Goal: Transaction & Acquisition: Purchase product/service

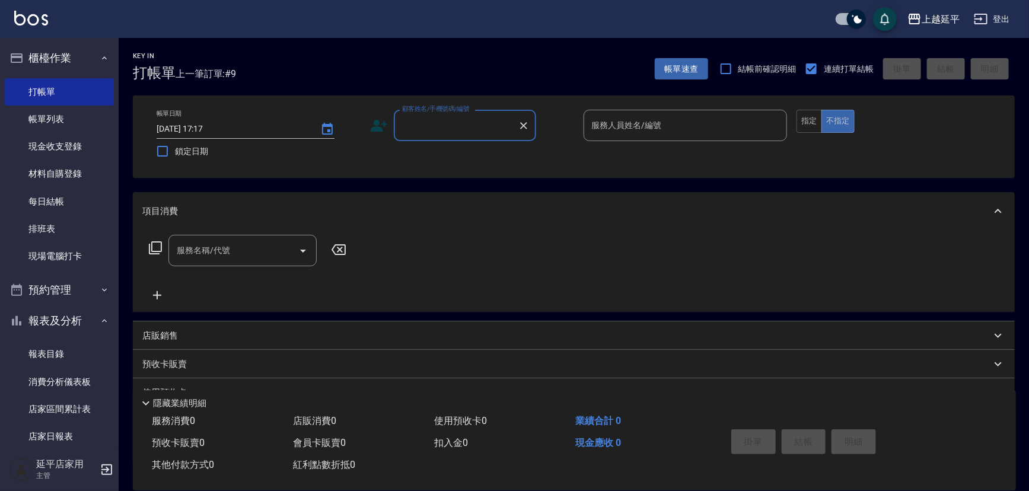
click at [433, 121] on input "顧客姓名/手機號碼/編號" at bounding box center [456, 125] width 114 height 21
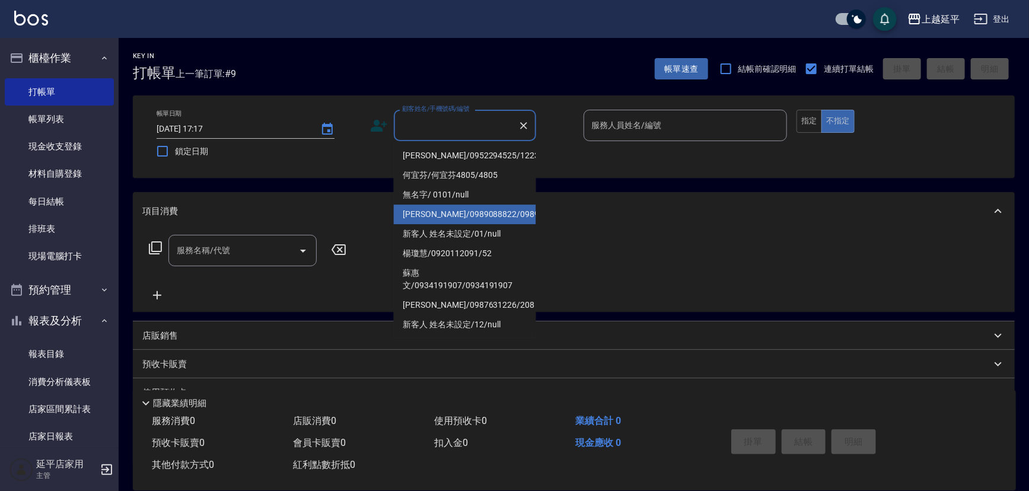
click at [469, 223] on li "[PERSON_NAME]/0989088822/0989088822" at bounding box center [465, 215] width 142 height 20
type input "[PERSON_NAME]/0989088822/0989088822"
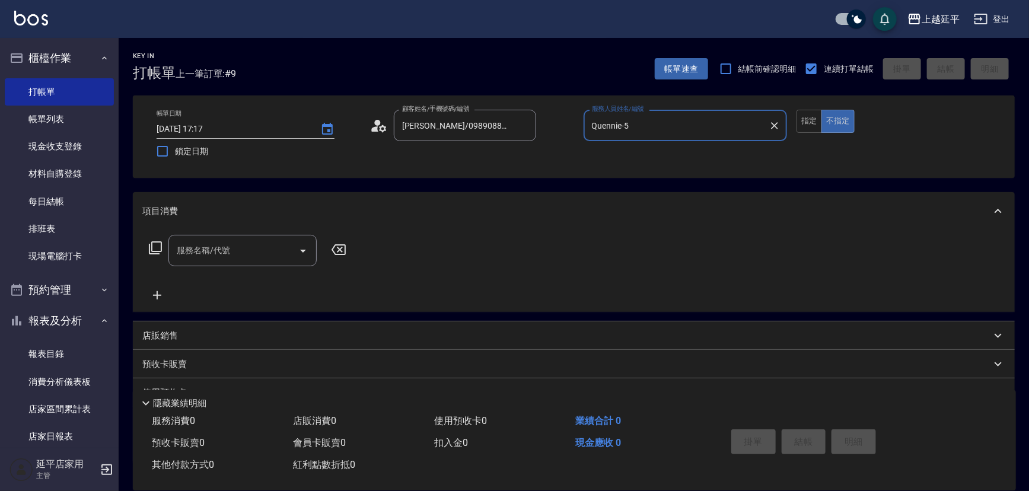
type input "Quennie-5"
click at [808, 122] on button "指定" at bounding box center [810, 121] width 26 height 23
click at [154, 252] on icon at bounding box center [155, 247] width 13 height 13
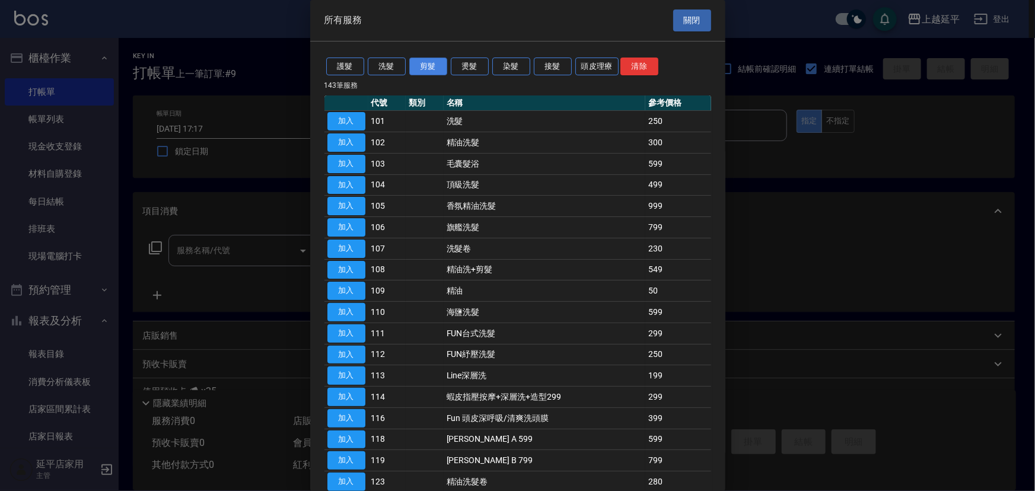
click at [432, 64] on button "剪髮" at bounding box center [428, 67] width 38 height 18
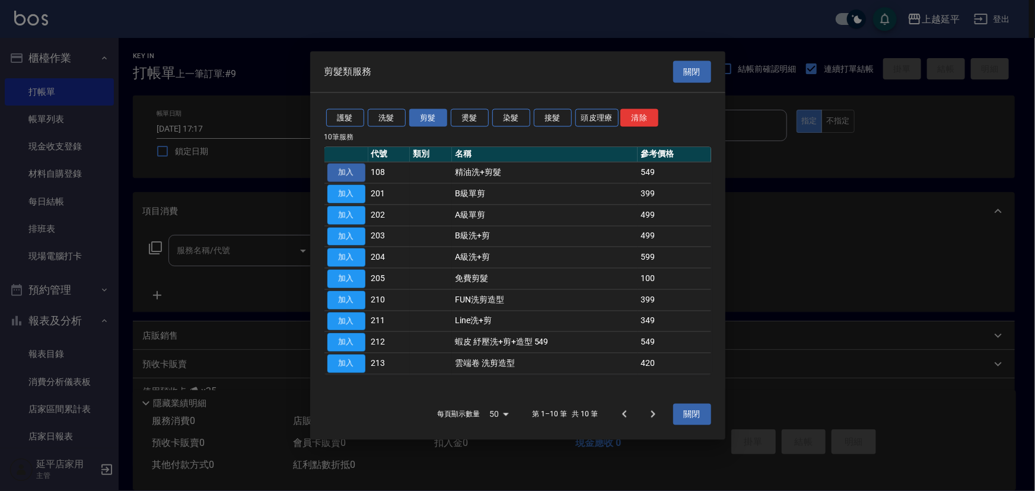
click at [344, 171] on button "加入" at bounding box center [346, 173] width 38 height 18
type input "精油洗+剪髮(108)"
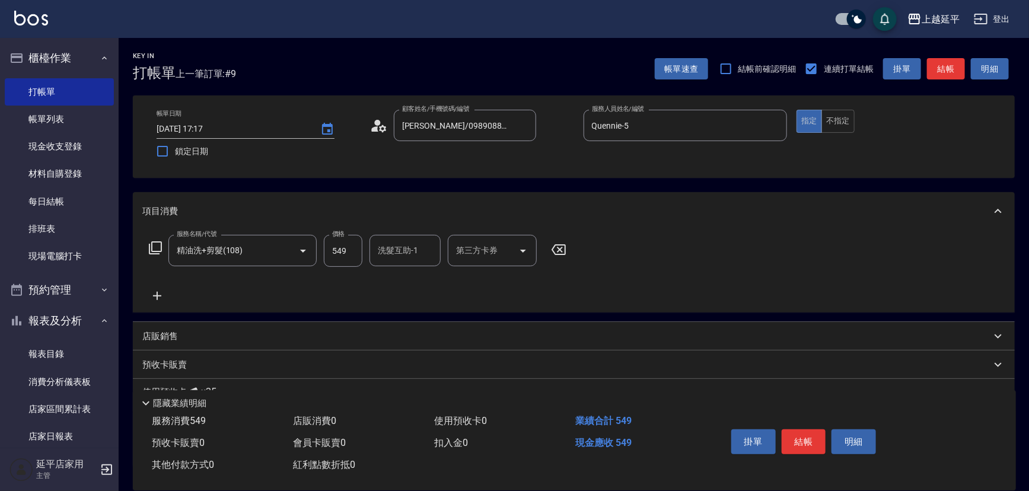
click at [346, 248] on input "549" at bounding box center [343, 251] width 39 height 32
type input "649"
type input "[PERSON_NAME]-34"
click at [810, 438] on button "結帳" at bounding box center [804, 442] width 44 height 25
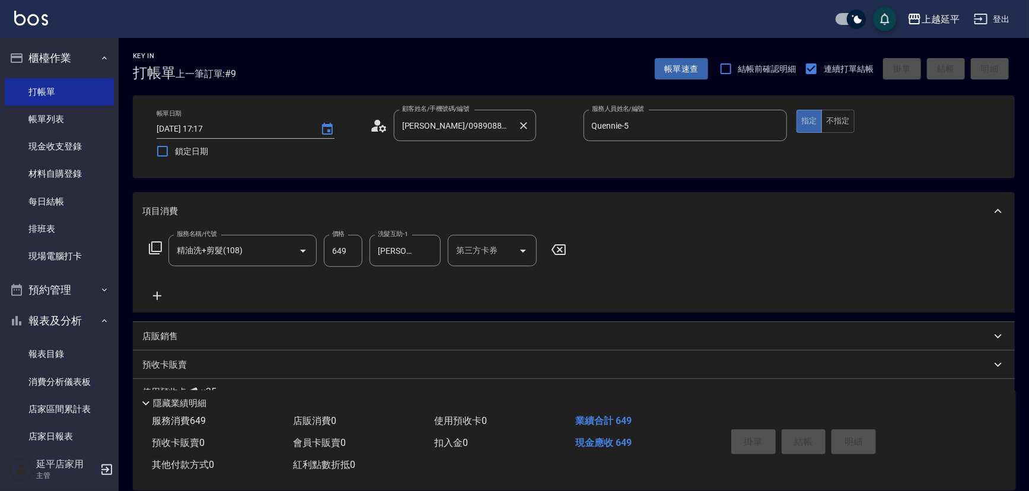
type input "[DATE] 18:10"
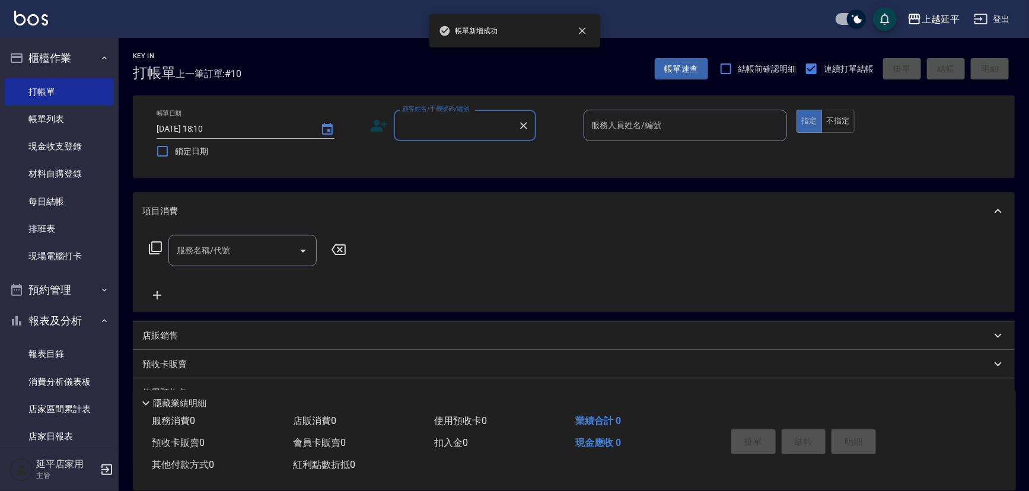
click at [466, 132] on input "顧客姓名/手機號碼/編號" at bounding box center [456, 125] width 114 height 21
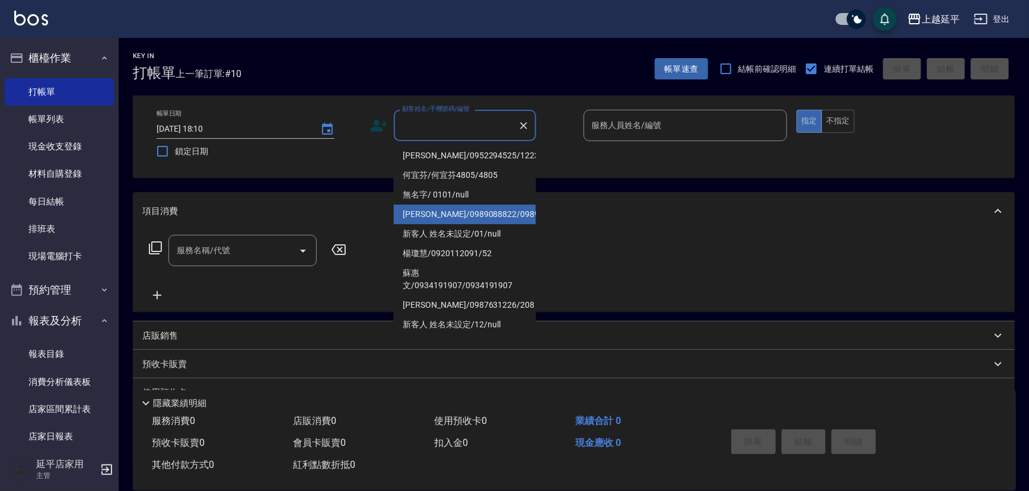
click at [483, 216] on li "[PERSON_NAME]/0989088822/0989088822" at bounding box center [465, 215] width 142 height 20
type input "[PERSON_NAME]/0989088822/0989088822"
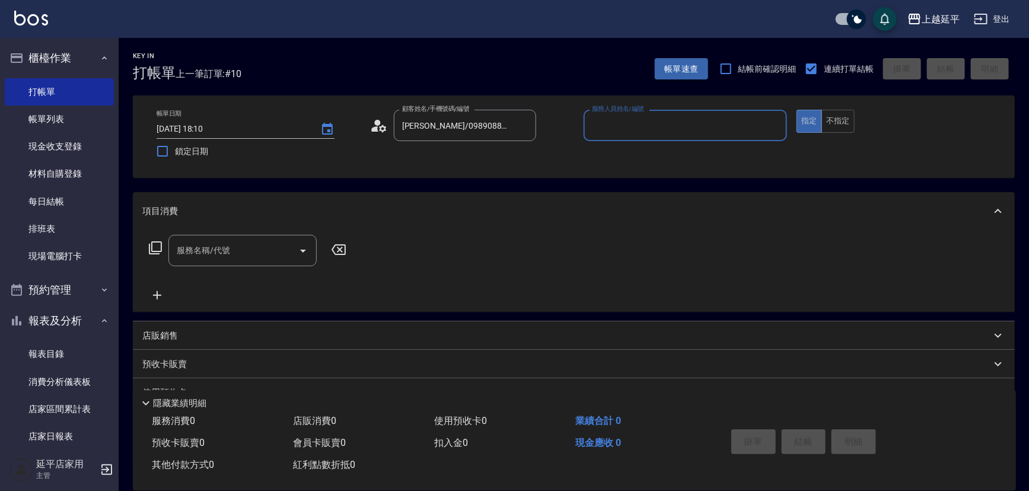
type input "Quennie-5"
click at [152, 244] on icon at bounding box center [155, 247] width 13 height 13
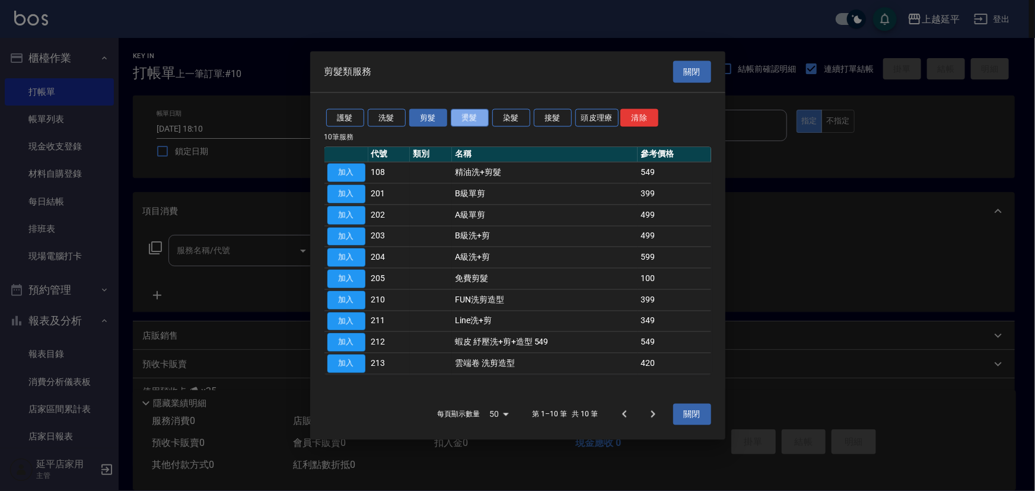
click at [468, 120] on button "燙髮" at bounding box center [470, 118] width 38 height 18
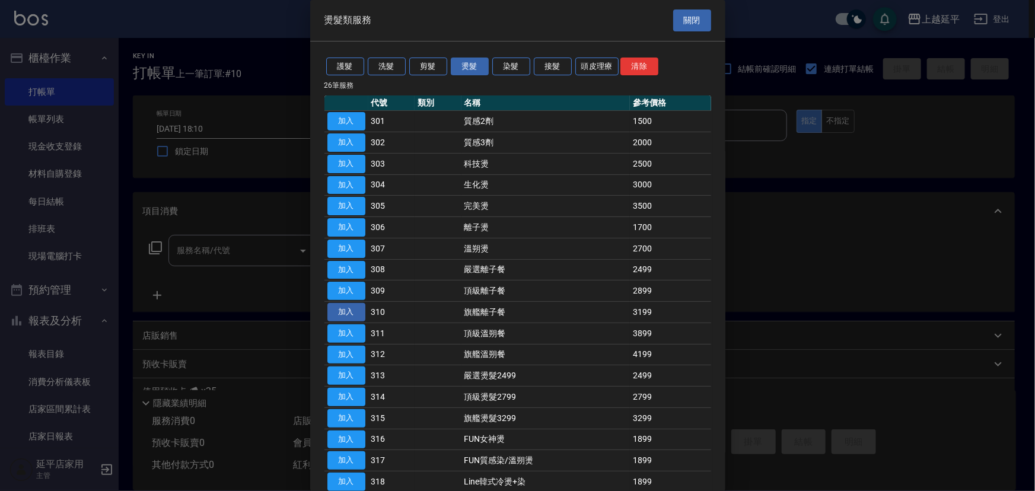
click at [342, 315] on button "加入" at bounding box center [346, 312] width 38 height 18
type input "旗艦離子餐(310)"
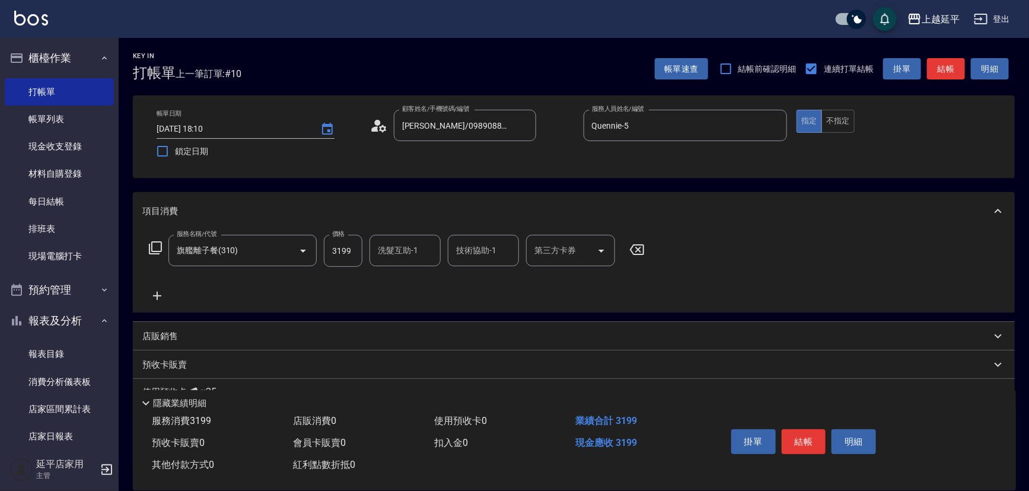
click at [395, 253] on input "洗髮互助-1" at bounding box center [405, 250] width 61 height 21
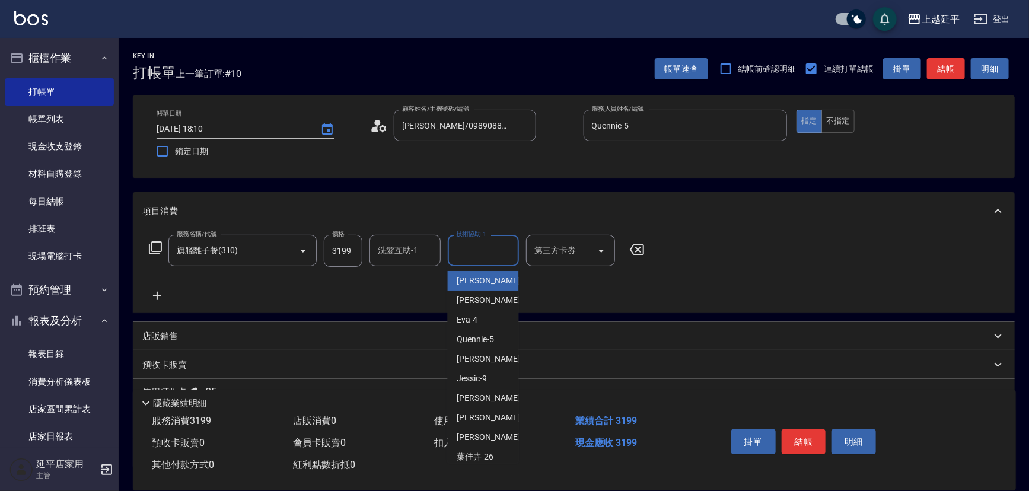
click at [453, 246] on input "技術協助-1" at bounding box center [483, 250] width 61 height 21
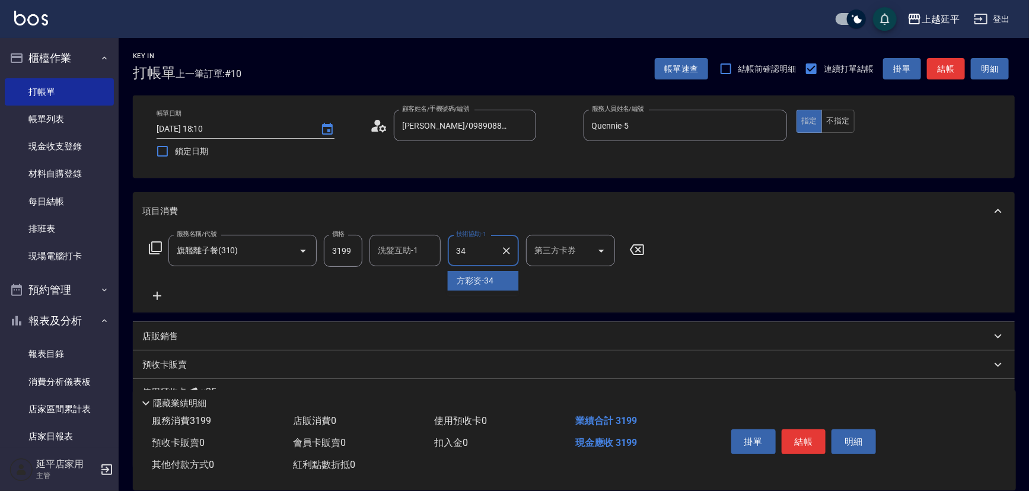
type input "[PERSON_NAME]-34"
click at [154, 250] on icon at bounding box center [155, 248] width 14 height 14
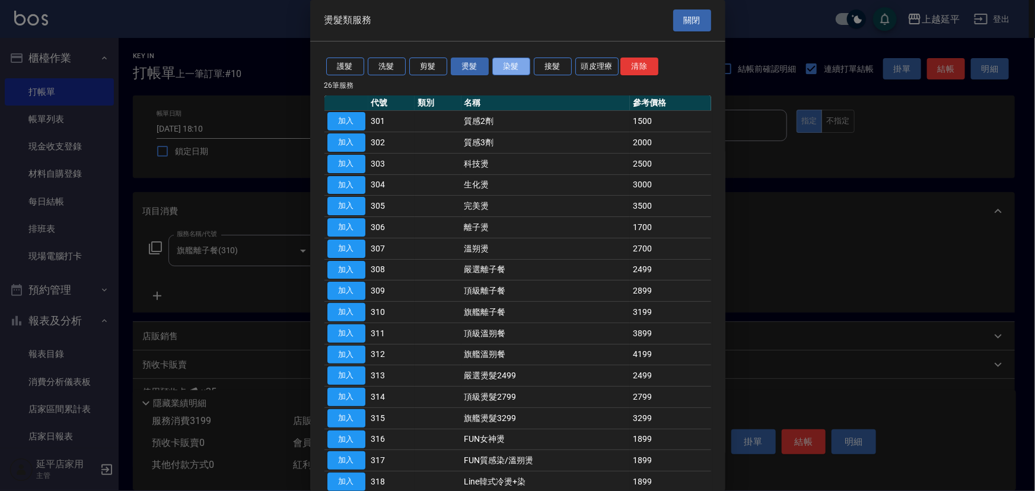
click at [518, 59] on button "染髮" at bounding box center [511, 67] width 38 height 18
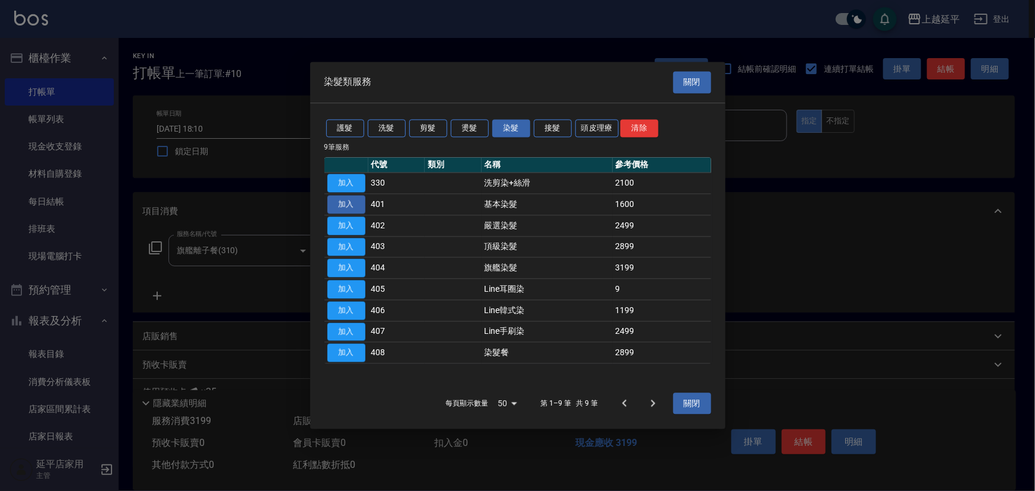
click at [352, 202] on button "加入" at bounding box center [346, 204] width 38 height 18
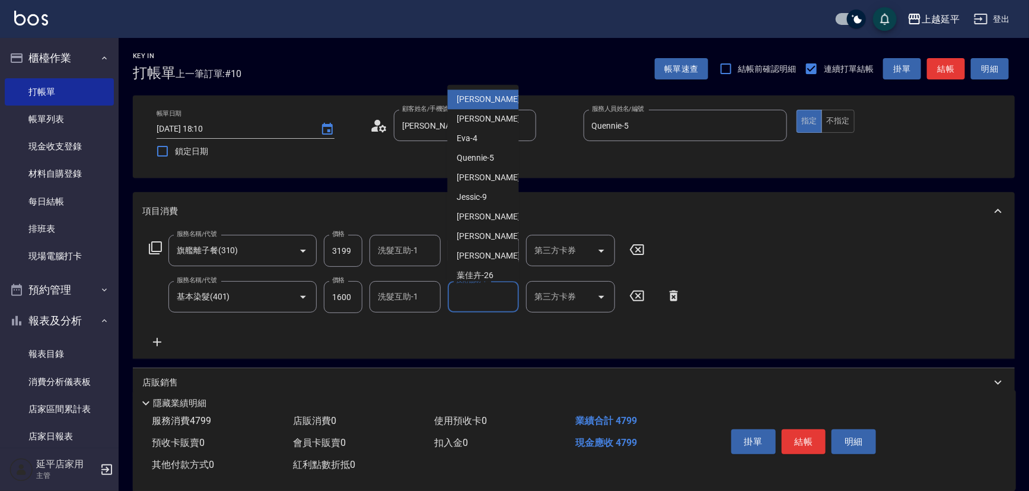
click at [492, 296] on input "技術協助-1" at bounding box center [483, 297] width 61 height 21
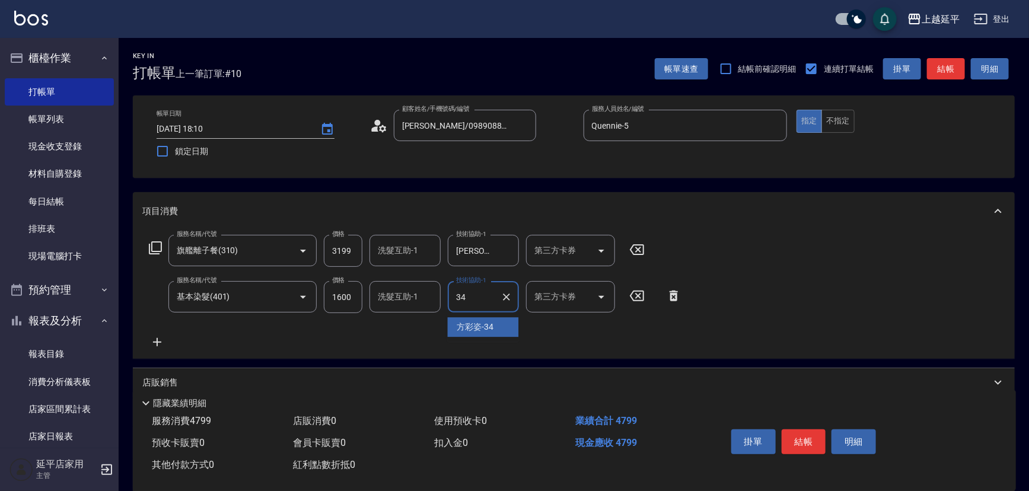
type input "[PERSON_NAME]-34"
click at [801, 437] on button "結帳" at bounding box center [804, 442] width 44 height 25
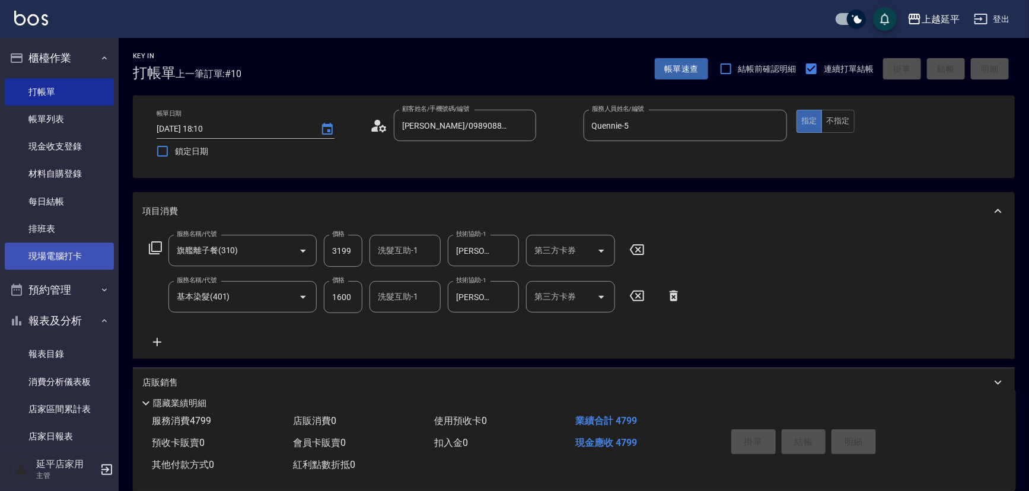
type input "[DATE] 18:11"
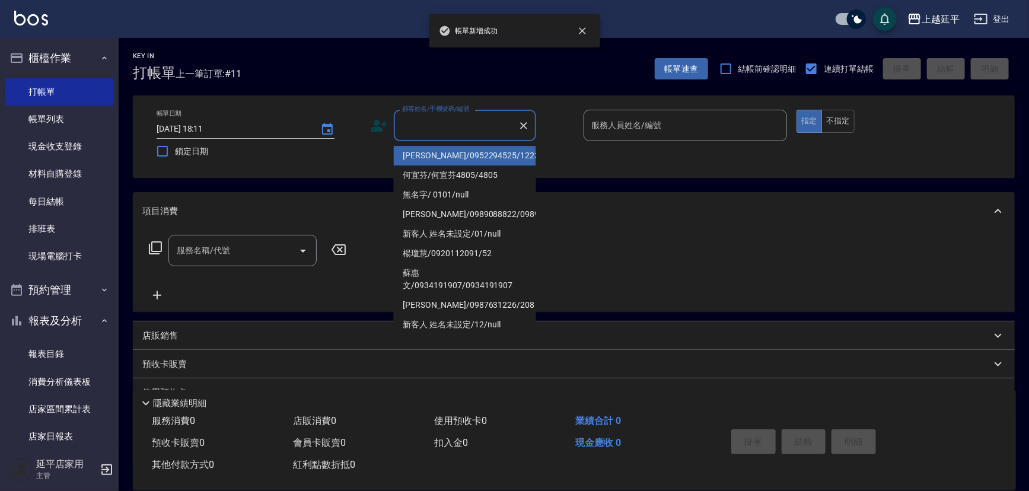
click at [447, 123] on input "顧客姓名/手機號碼/編號" at bounding box center [456, 125] width 114 height 21
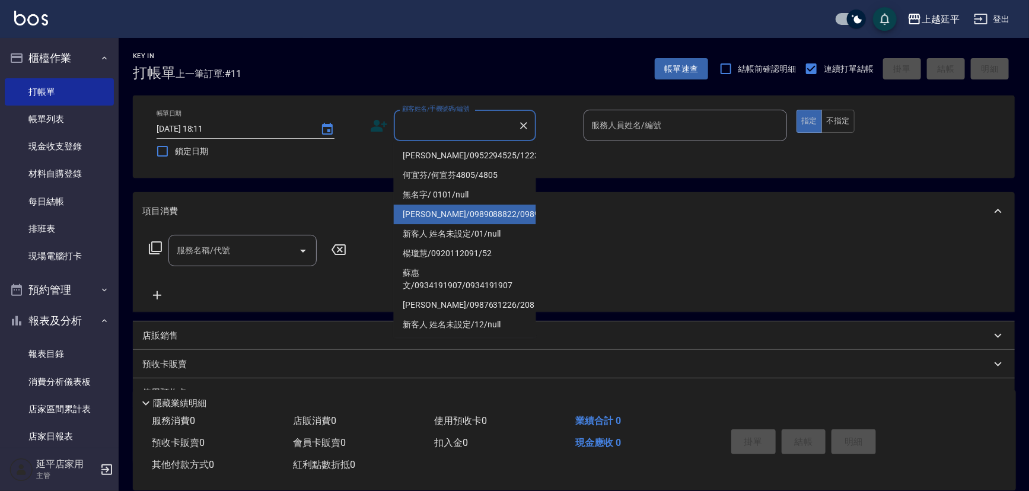
click at [477, 220] on li "[PERSON_NAME]/0989088822/0989088822" at bounding box center [465, 215] width 142 height 20
type input "[PERSON_NAME]/0989088822/0989088822"
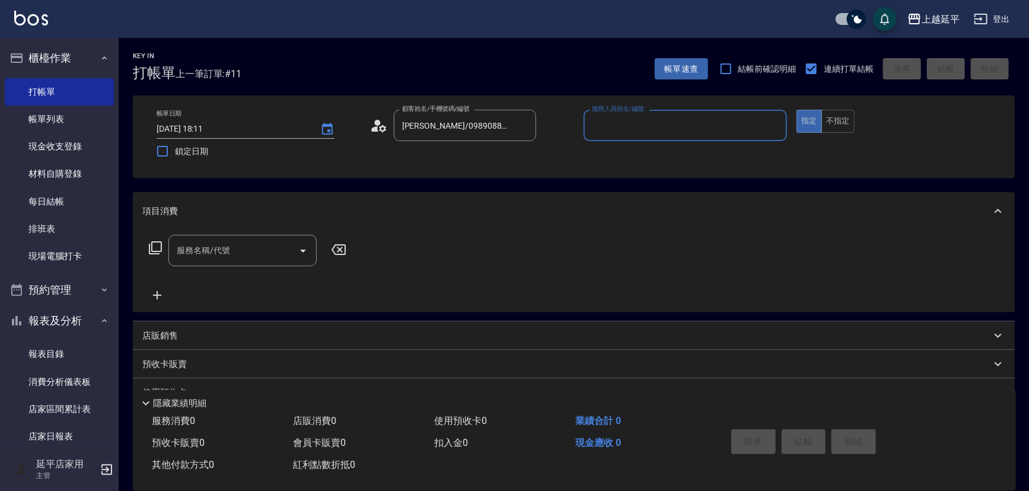
type input "Quennie-5"
click at [836, 123] on button "不指定" at bounding box center [838, 121] width 33 height 23
click at [164, 244] on div "服務名稱/代號 服務名稱/代號" at bounding box center [247, 250] width 211 height 31
click at [150, 250] on icon at bounding box center [155, 248] width 14 height 14
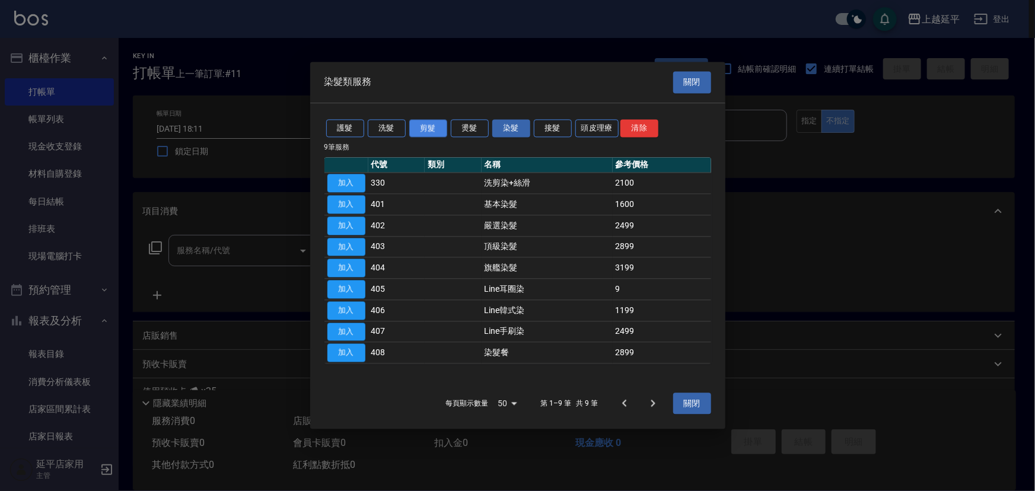
click at [431, 130] on button "剪髮" at bounding box center [428, 128] width 38 height 18
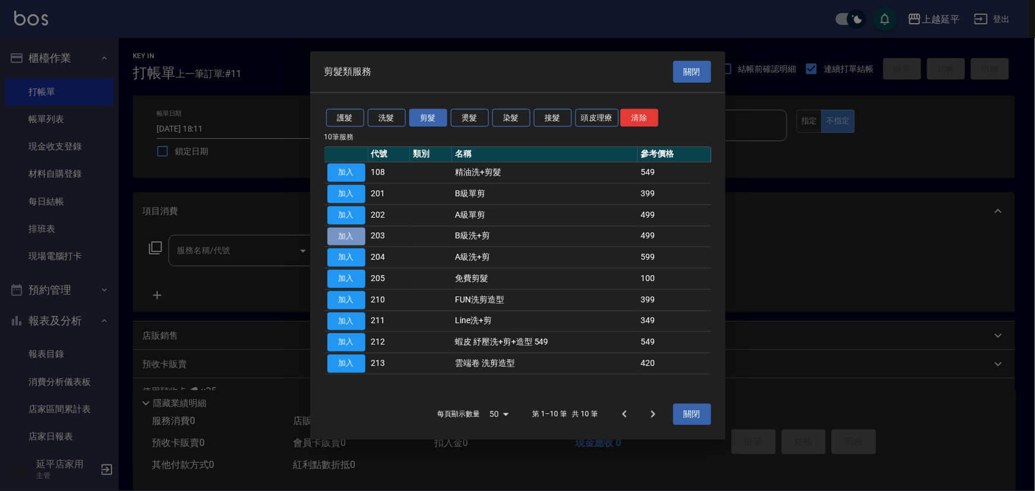
click at [348, 242] on button "加入" at bounding box center [346, 236] width 38 height 18
type input "B級洗+剪(203)"
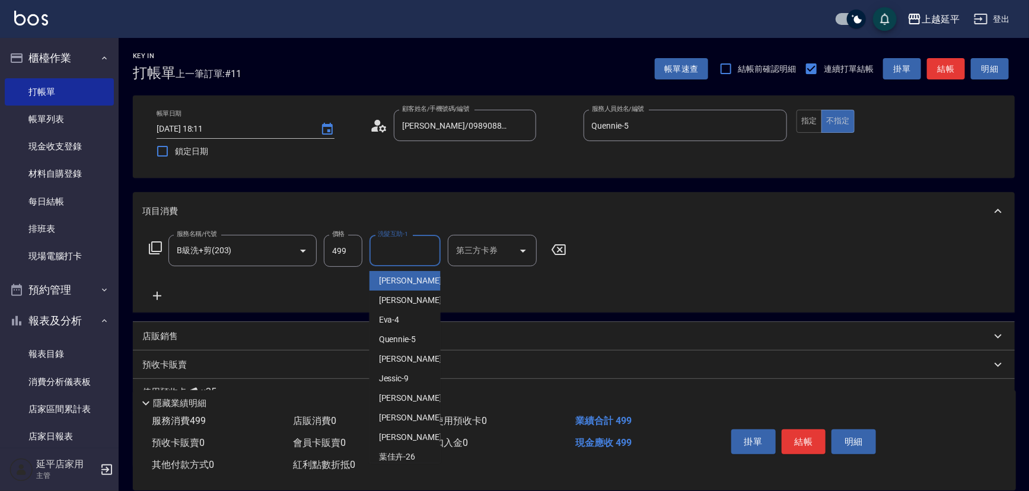
click at [405, 256] on input "洗髮互助-1" at bounding box center [405, 250] width 61 height 21
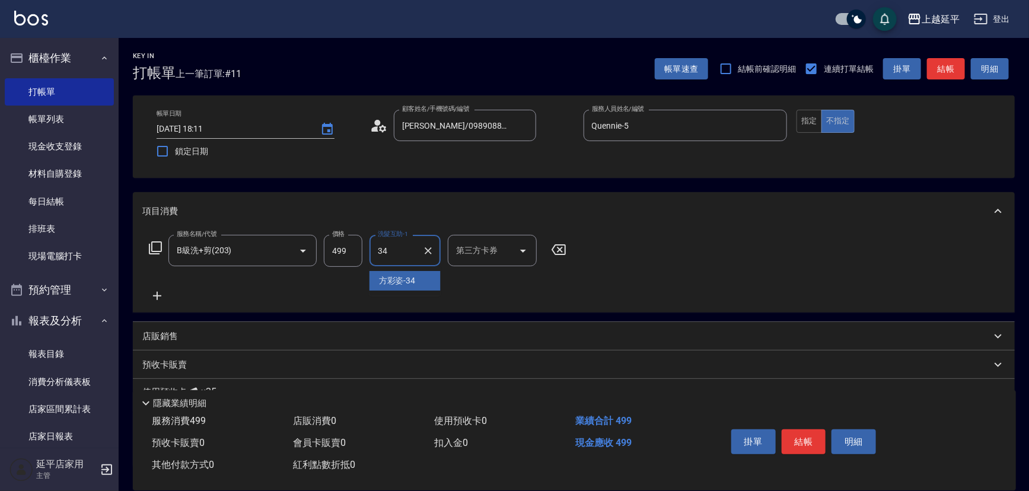
type input "[PERSON_NAME]-34"
click at [797, 440] on button "結帳" at bounding box center [804, 442] width 44 height 25
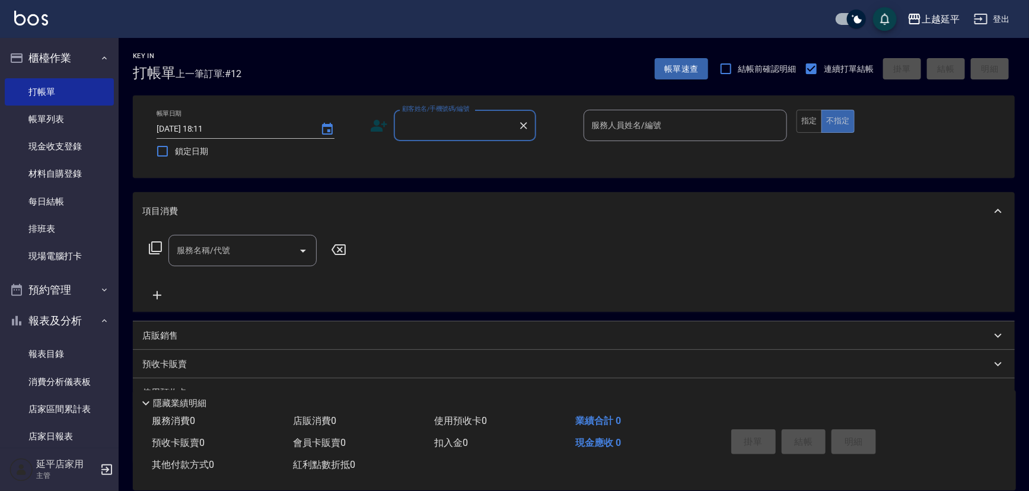
click at [443, 120] on input "顧客姓名/手機號碼/編號" at bounding box center [456, 125] width 114 height 21
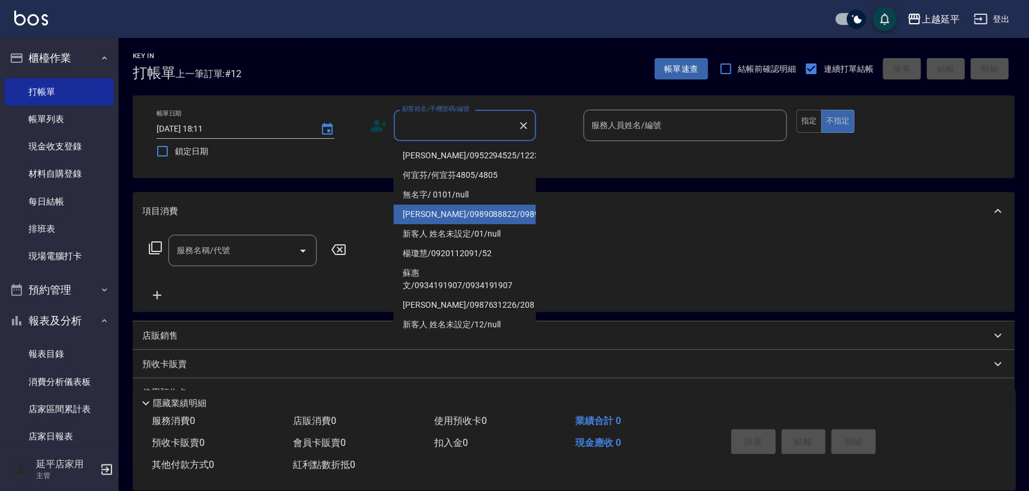
click at [491, 214] on li "[PERSON_NAME]/0989088822/0989088822" at bounding box center [465, 215] width 142 height 20
type input "[PERSON_NAME]/0989088822/0989088822"
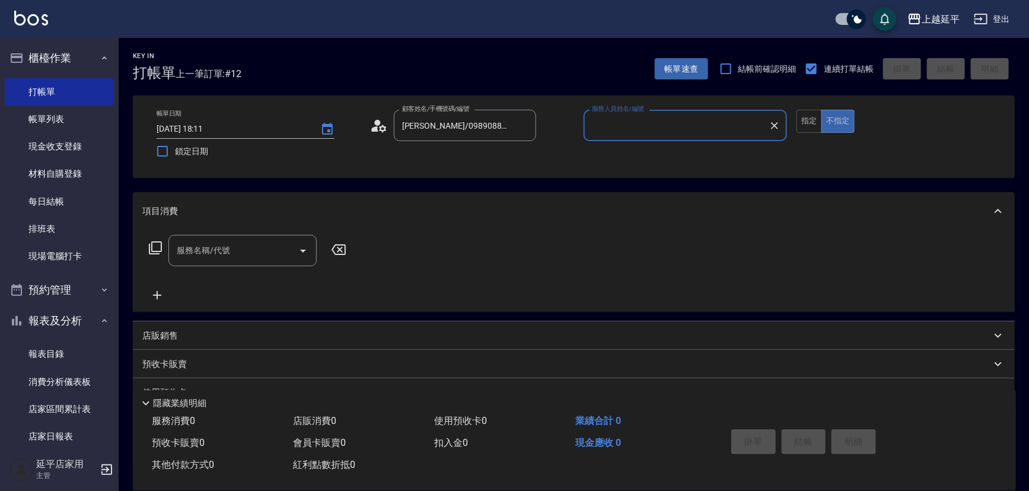
type input "Quennie-5"
click at [804, 119] on button "指定" at bounding box center [810, 121] width 26 height 23
click at [152, 252] on icon at bounding box center [155, 247] width 13 height 13
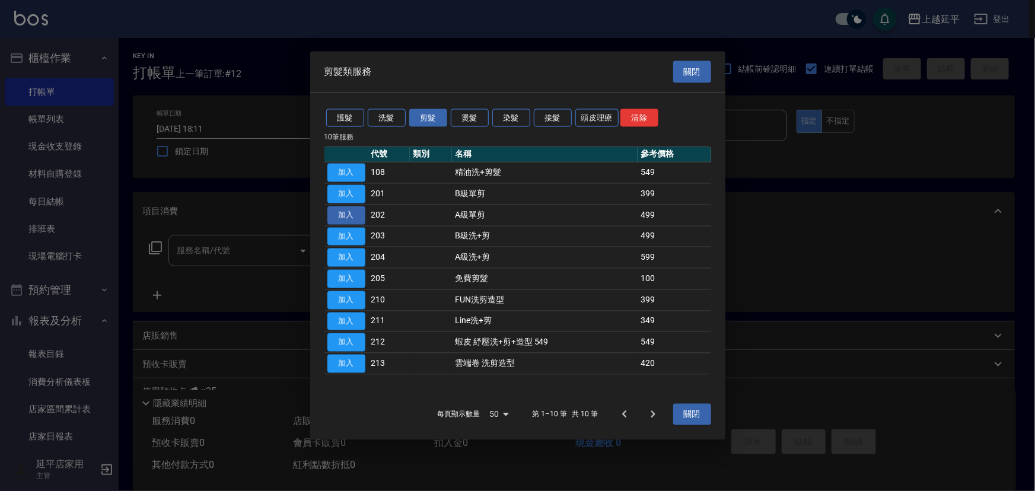
click at [351, 220] on button "加入" at bounding box center [346, 215] width 38 height 18
type input "A級單剪(202)"
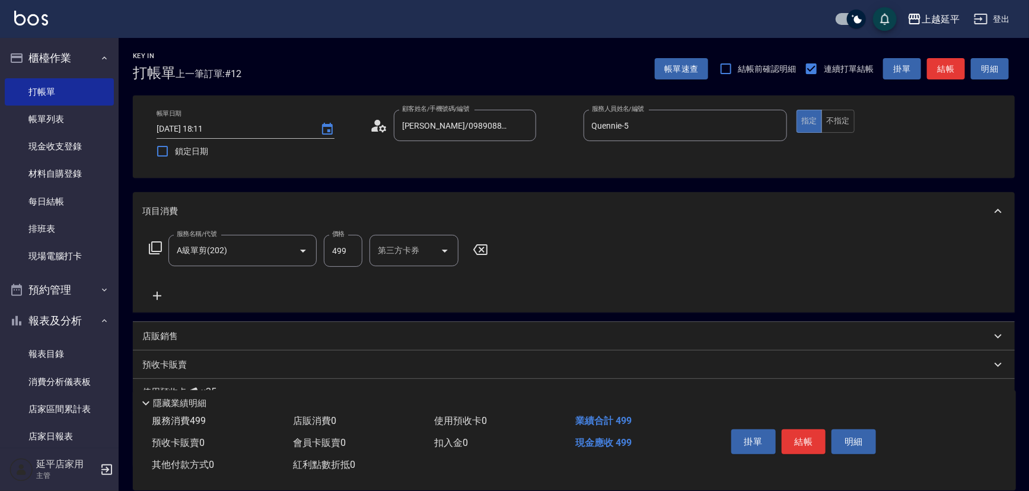
click at [157, 247] on icon at bounding box center [155, 248] width 14 height 14
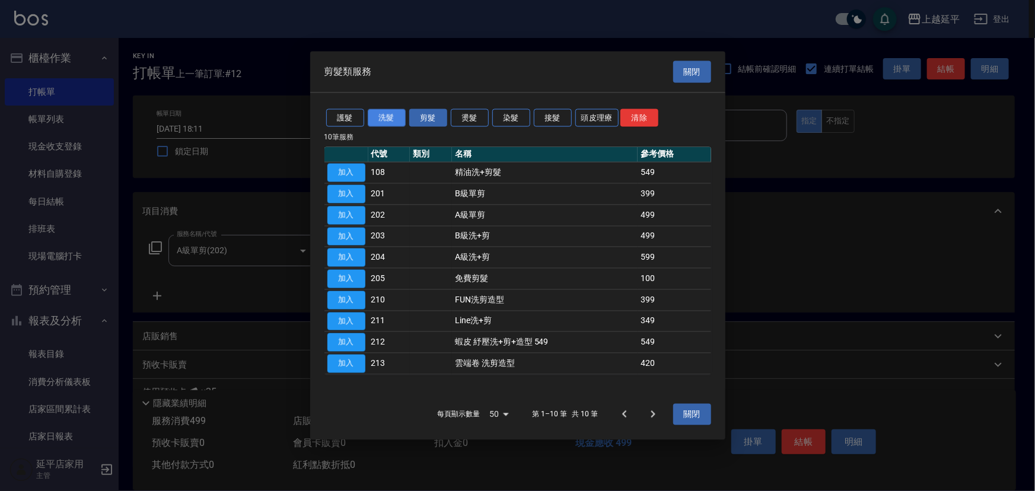
click at [389, 118] on button "洗髮" at bounding box center [387, 118] width 38 height 18
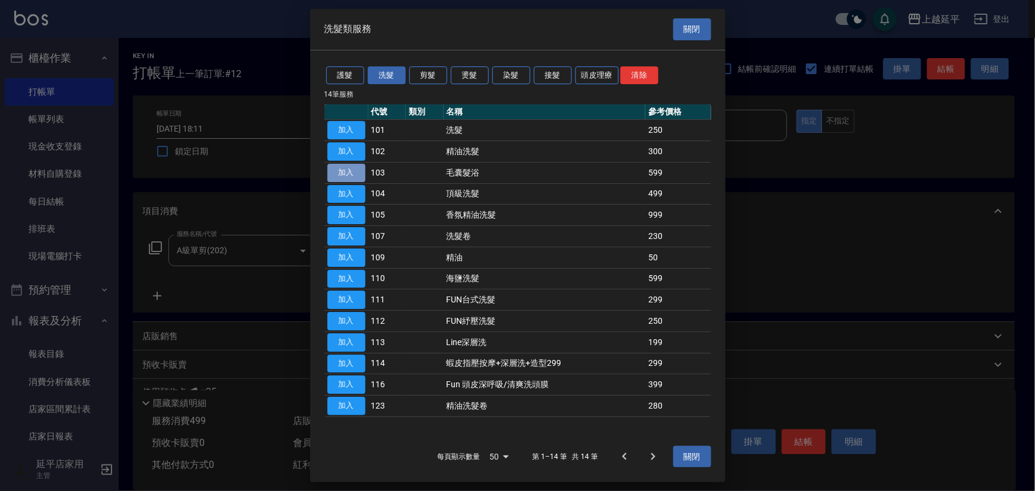
click at [348, 174] on button "加入" at bounding box center [346, 173] width 38 height 18
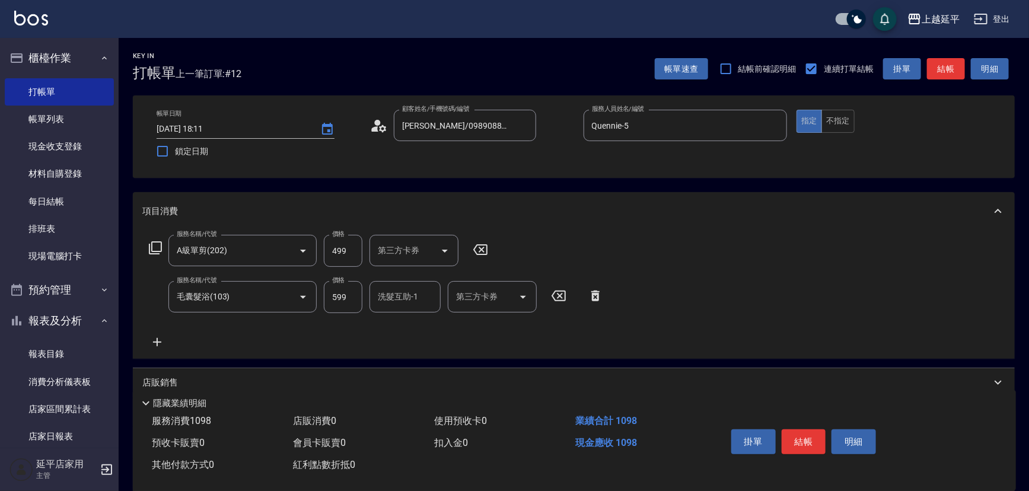
click at [395, 302] on input "洗髮互助-1" at bounding box center [405, 297] width 61 height 21
type input "丞宗-29"
click at [807, 437] on button "結帳" at bounding box center [804, 442] width 44 height 25
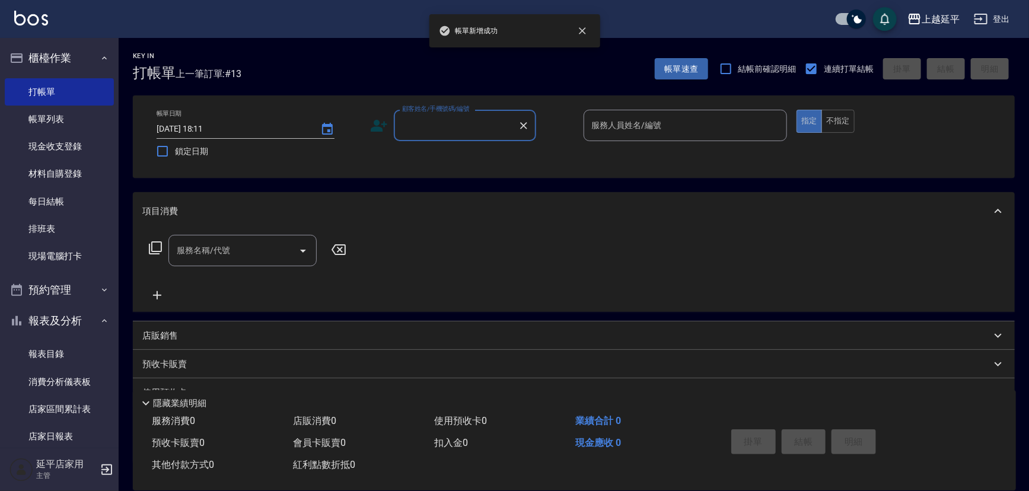
click at [455, 125] on input "顧客姓名/手機號碼/編號" at bounding box center [456, 125] width 114 height 21
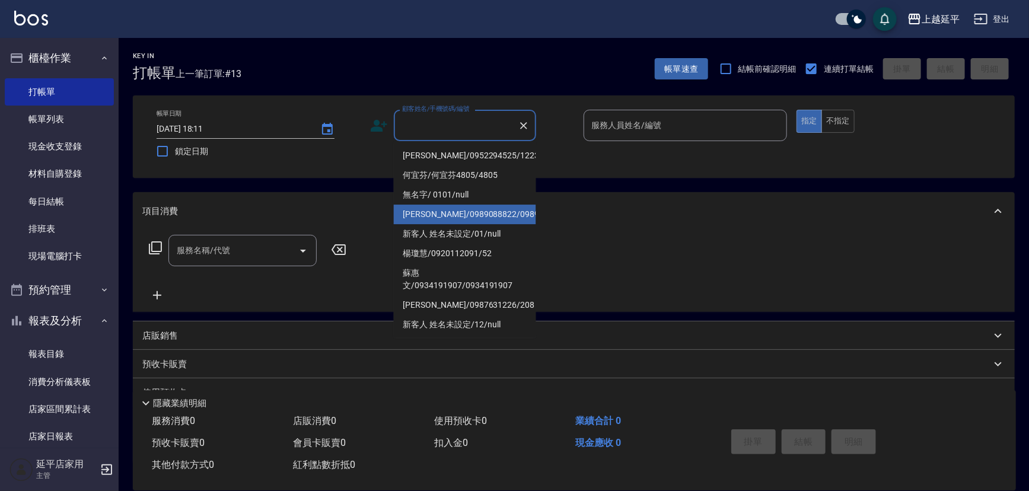
click at [473, 215] on li "[PERSON_NAME]/0989088822/0989088822" at bounding box center [465, 215] width 142 height 20
type input "[PERSON_NAME]/0989088822/0989088822"
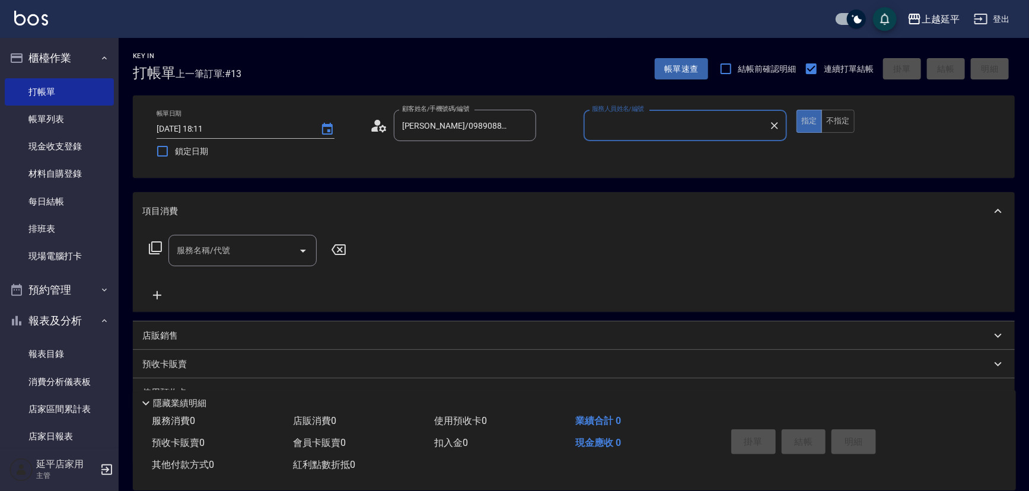
type input "Quennie-5"
click at [150, 246] on icon at bounding box center [155, 248] width 14 height 14
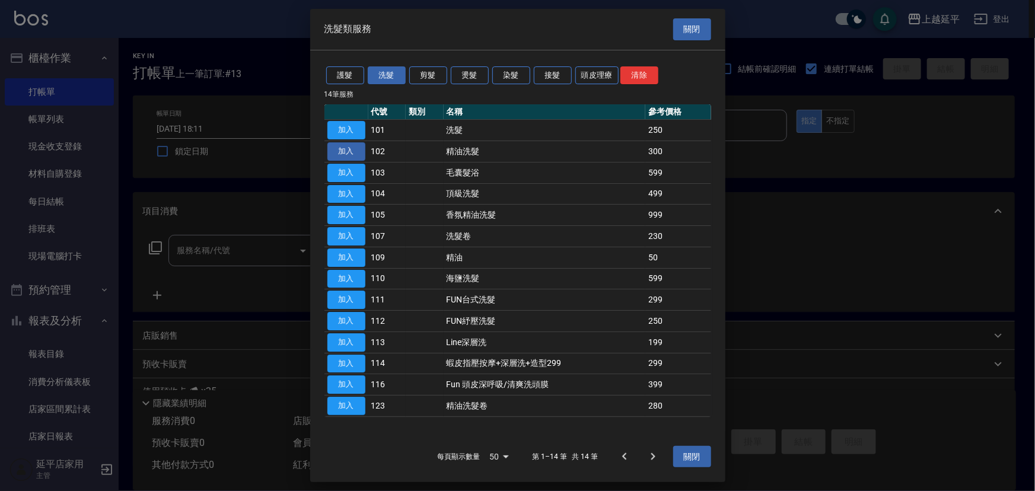
drag, startPoint x: 350, startPoint y: 126, endPoint x: 349, endPoint y: 157, distance: 30.9
click at [349, 157] on tbody "加入 101 洗髮 250 加入 102 精油洗髮 300 加入 103 毛囊髮浴 599 加入 104 頂級洗髮 499 加入 105 香氛精油洗髮 999…" at bounding box center [518, 268] width 387 height 297
click at [349, 155] on button "加入" at bounding box center [346, 151] width 38 height 18
type input "精油洗髮(102)"
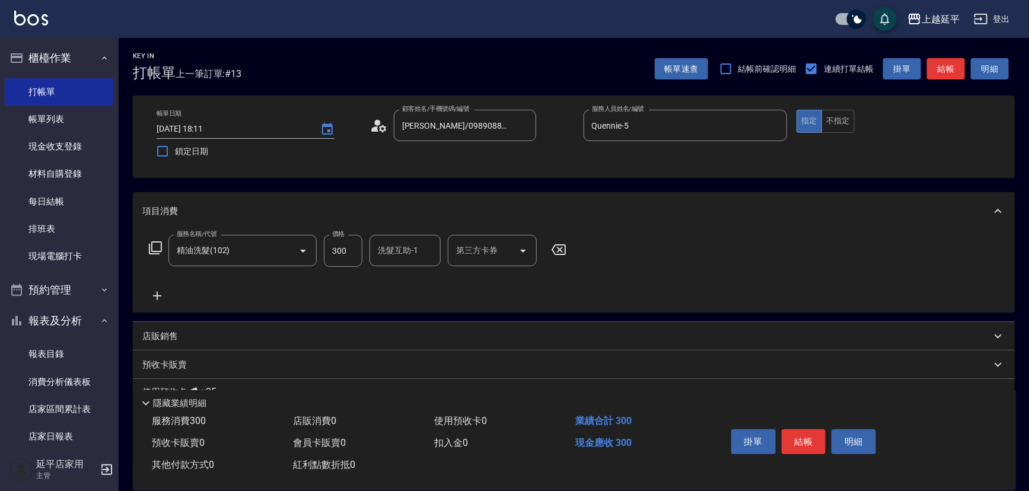
click at [332, 263] on input "300" at bounding box center [343, 251] width 39 height 32
type input "499"
type input "恩恩-23"
click at [807, 431] on button "結帳" at bounding box center [804, 442] width 44 height 25
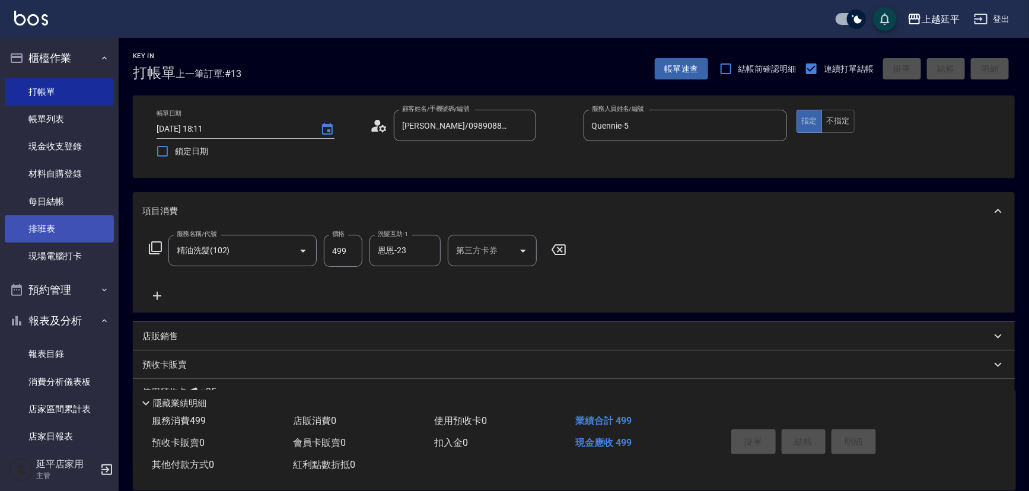
type input "[DATE] 18:12"
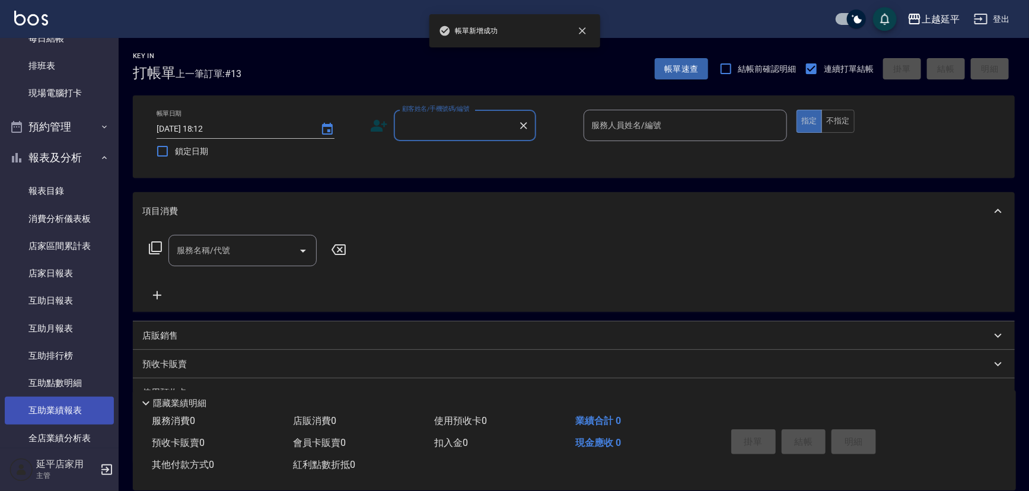
scroll to position [269, 0]
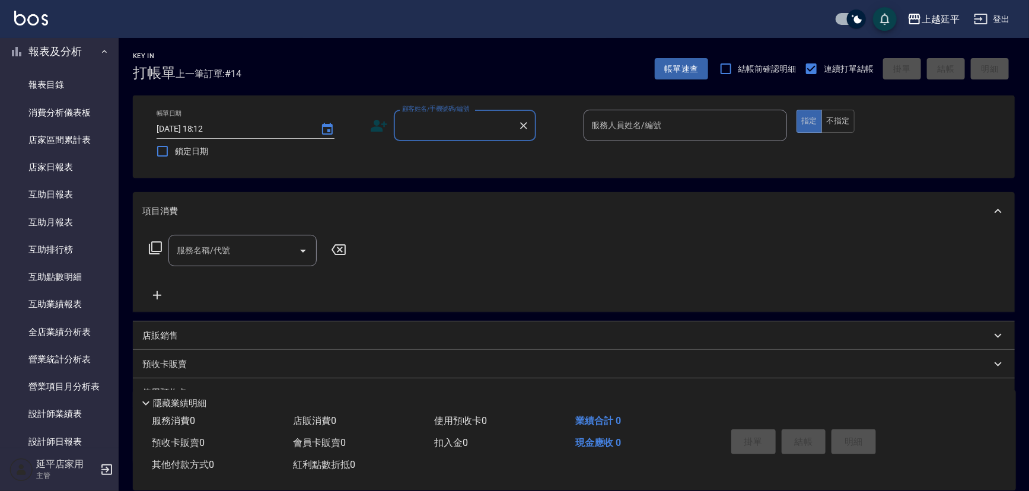
click at [486, 120] on input "顧客姓名/手機號碼/編號" at bounding box center [456, 125] width 114 height 21
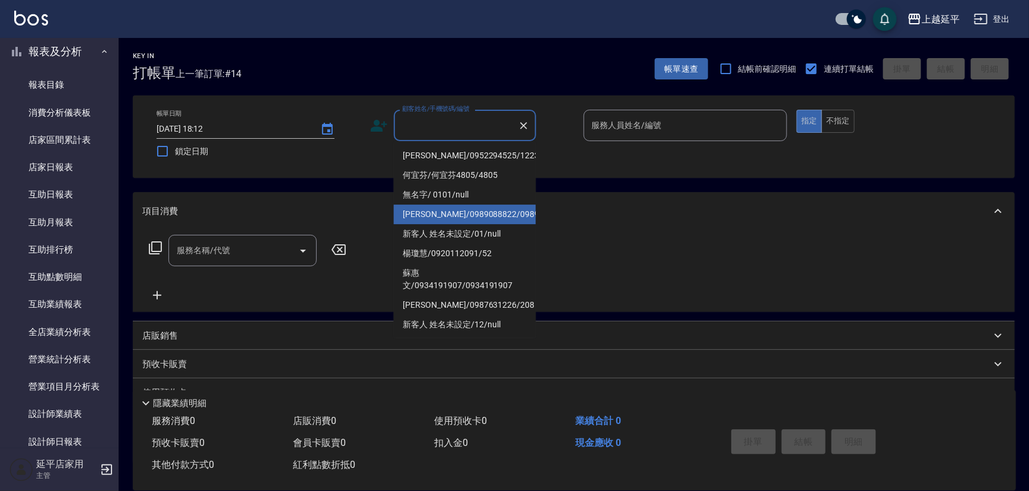
click at [486, 217] on li "[PERSON_NAME]/0989088822/0989088822" at bounding box center [465, 215] width 142 height 20
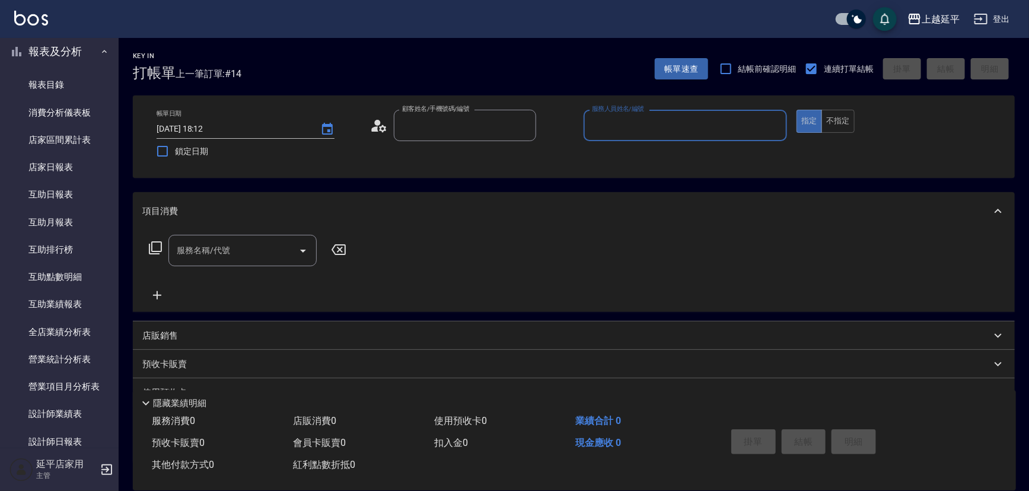
type input "[PERSON_NAME]/0989088822/0989088822"
type input "Quennie-5"
click at [155, 249] on icon at bounding box center [155, 248] width 14 height 14
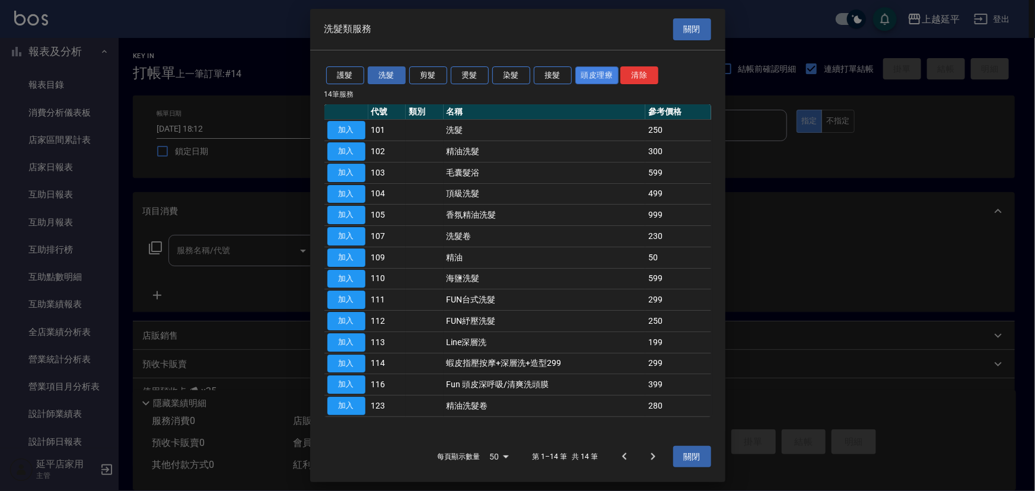
click at [594, 69] on button "頭皮理療" at bounding box center [597, 75] width 44 height 18
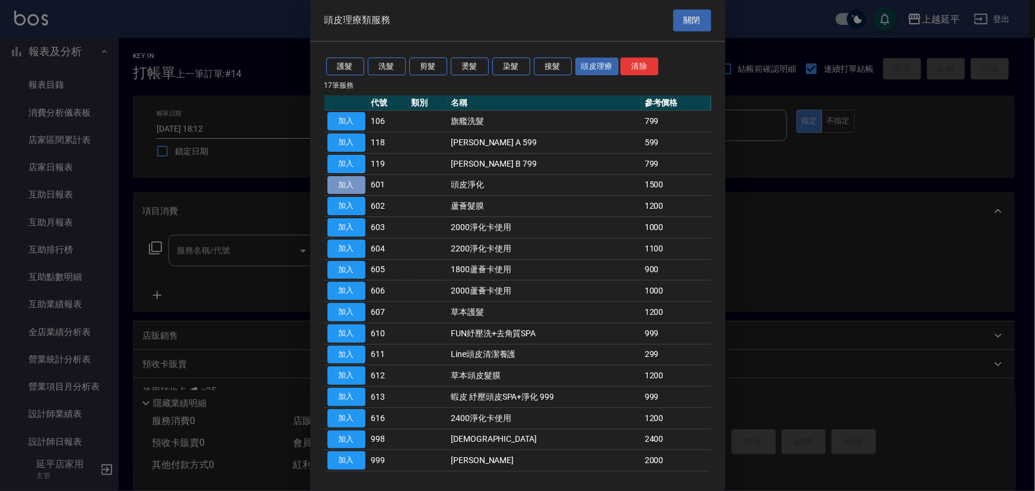
click at [342, 182] on button "加入" at bounding box center [346, 185] width 38 height 18
type input "頭皮淨化(601)"
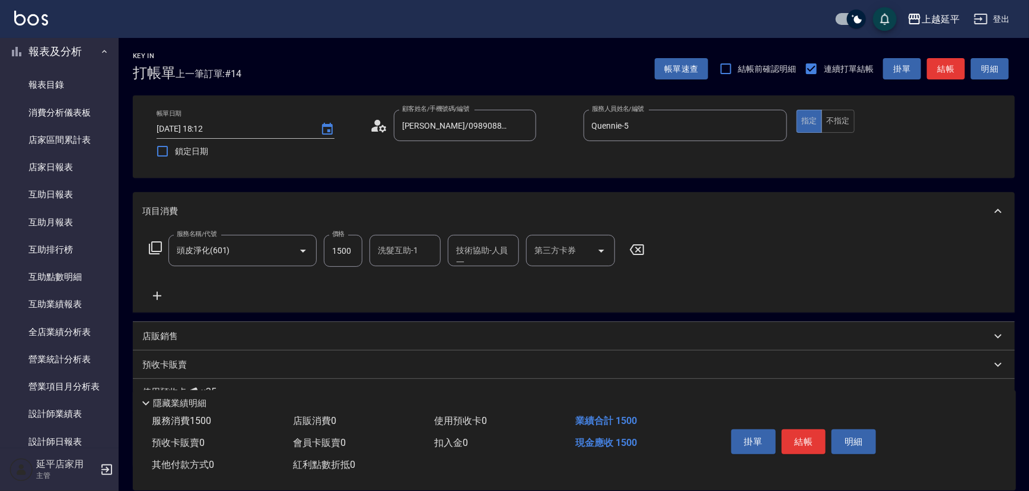
click at [348, 249] on input "1500" at bounding box center [343, 251] width 39 height 32
type input "1999"
type input "[PERSON_NAME]-34"
click at [793, 433] on button "結帳" at bounding box center [804, 442] width 44 height 25
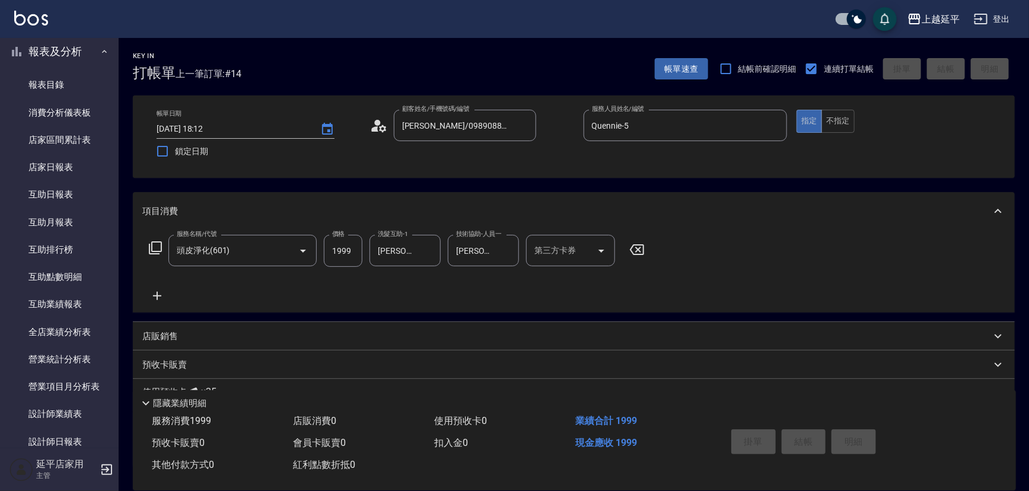
type input "[DATE] 18:15"
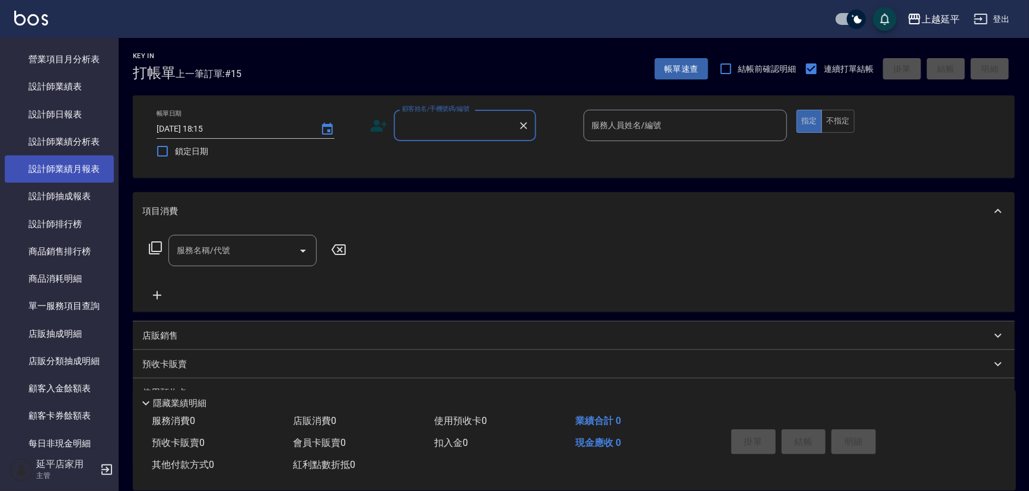
scroll to position [593, 0]
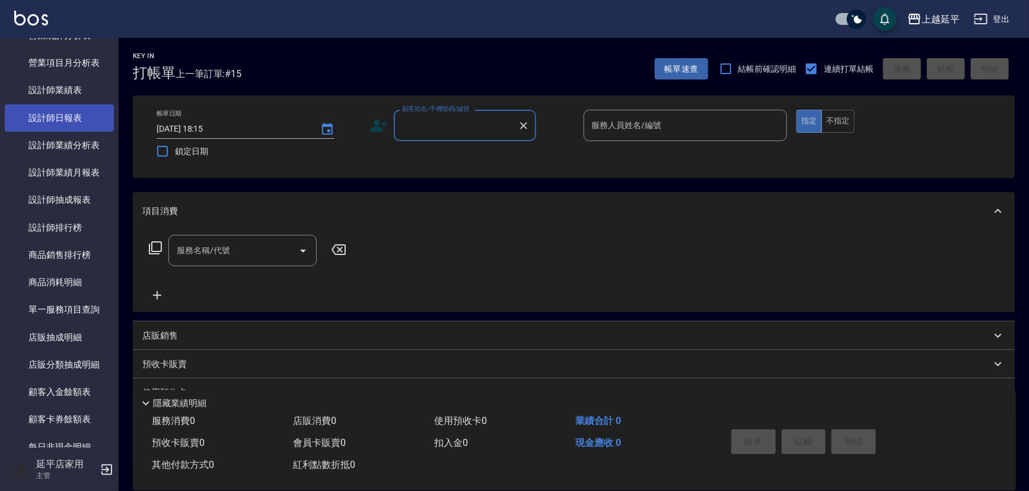
click at [68, 114] on link "設計師日報表" at bounding box center [59, 117] width 109 height 27
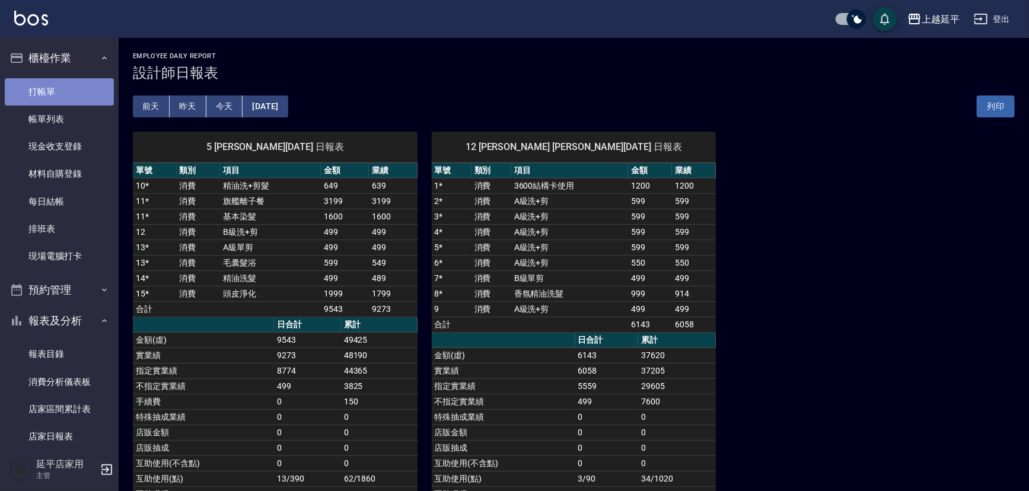
click at [62, 91] on link "打帳單" at bounding box center [59, 91] width 109 height 27
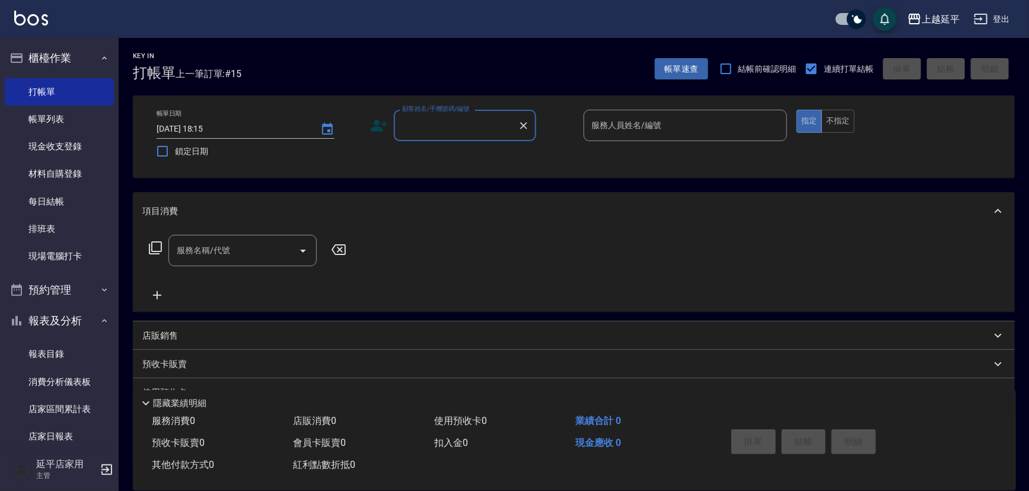
drag, startPoint x: 408, startPoint y: 125, endPoint x: 409, endPoint y: 132, distance: 7.3
click at [409, 132] on input "顧客姓名/手機號碼/編號" at bounding box center [456, 125] width 114 height 21
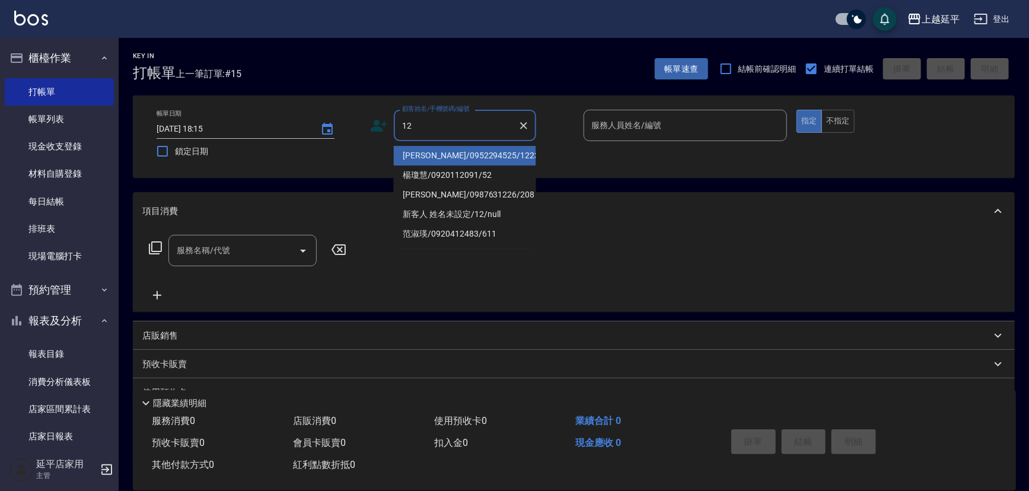
click at [434, 158] on li "[PERSON_NAME]/0952294525/1223" at bounding box center [465, 156] width 142 height 20
type input "[PERSON_NAME]/0952294525/1223"
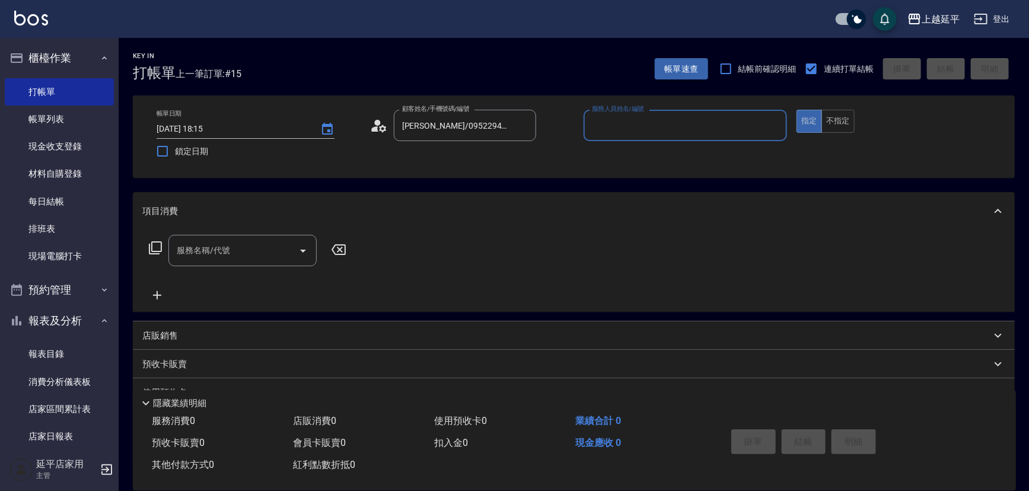
type input "Jessic-9"
drag, startPoint x: 776, startPoint y: 128, endPoint x: 759, endPoint y: 126, distance: 17.4
click at [775, 128] on icon "Clear" at bounding box center [775, 126] width 12 height 12
click at [737, 125] on input "服務人員姓名/編號" at bounding box center [685, 125] width 193 height 21
drag, startPoint x: 676, startPoint y: 153, endPoint x: 610, endPoint y: 174, distance: 69.0
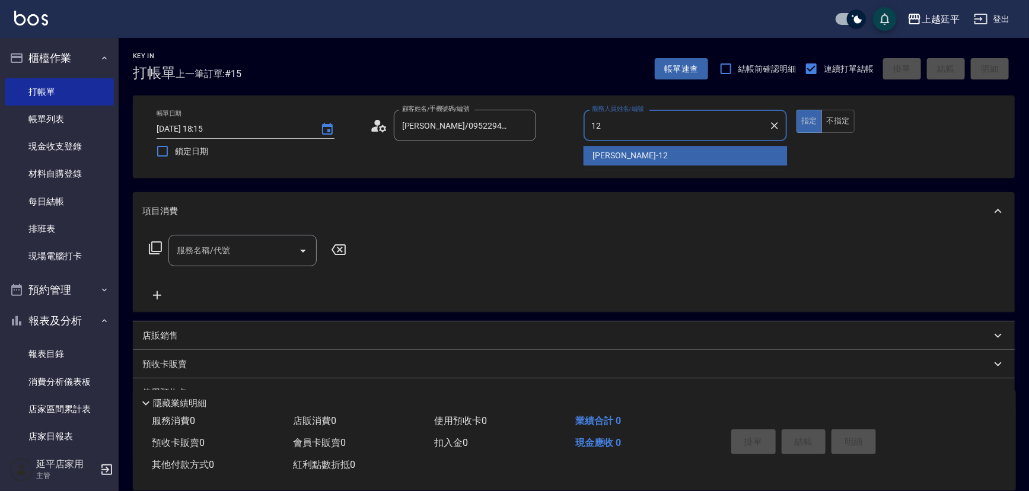
click at [676, 154] on div "[PERSON_NAME] -12" at bounding box center [686, 156] width 204 height 20
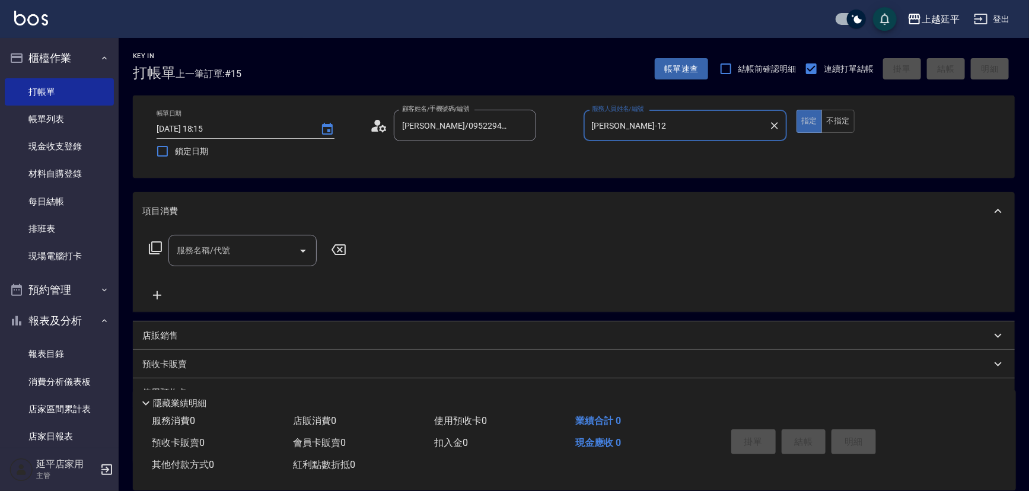
type input "[PERSON_NAME]-12"
click at [209, 256] on input "服務名稱/代號" at bounding box center [234, 250] width 120 height 21
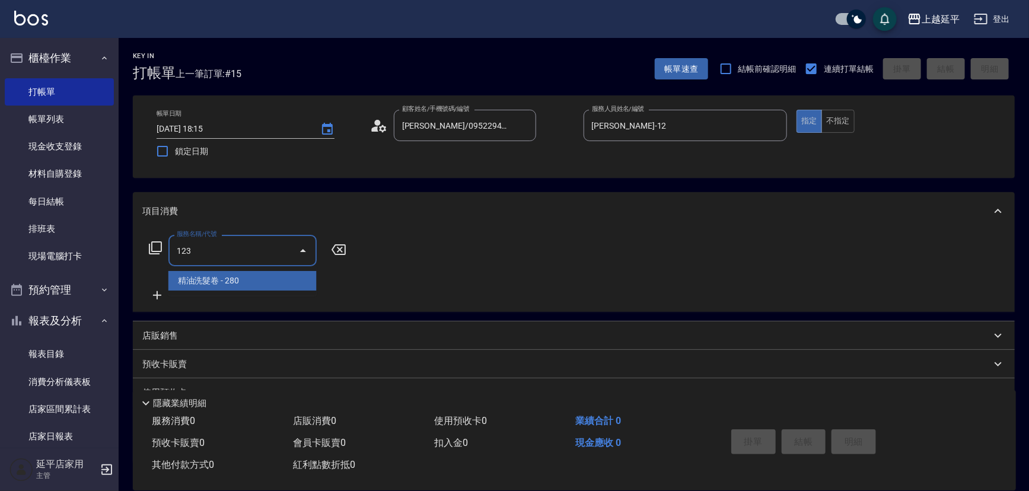
click at [250, 279] on span "精油洗髮卷 - 280" at bounding box center [242, 281] width 148 height 20
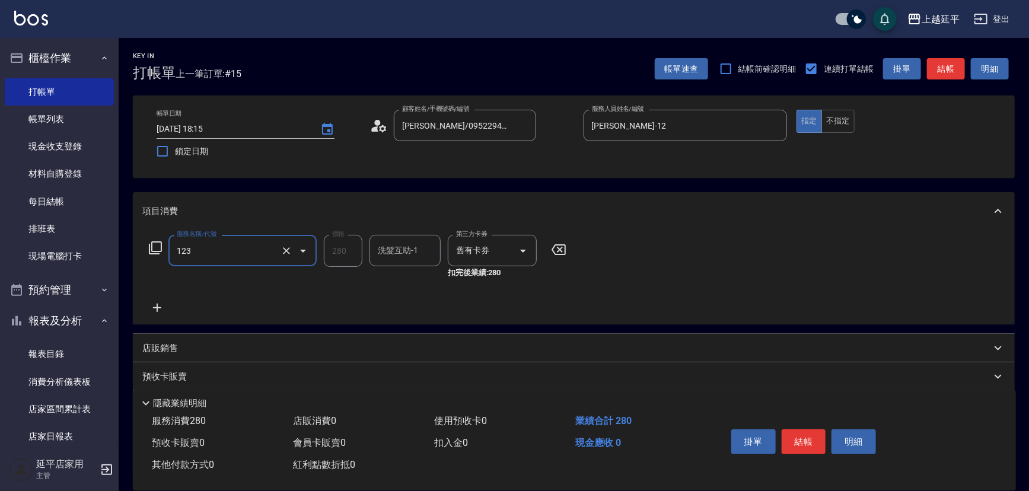
type input "精油洗髮卷(123)"
click at [399, 249] on input "洗髮互助-1" at bounding box center [405, 250] width 61 height 21
click at [405, 284] on span "[PERSON_NAME]-34" at bounding box center [397, 281] width 37 height 12
type input "[PERSON_NAME]-34"
click at [155, 249] on icon at bounding box center [155, 248] width 14 height 14
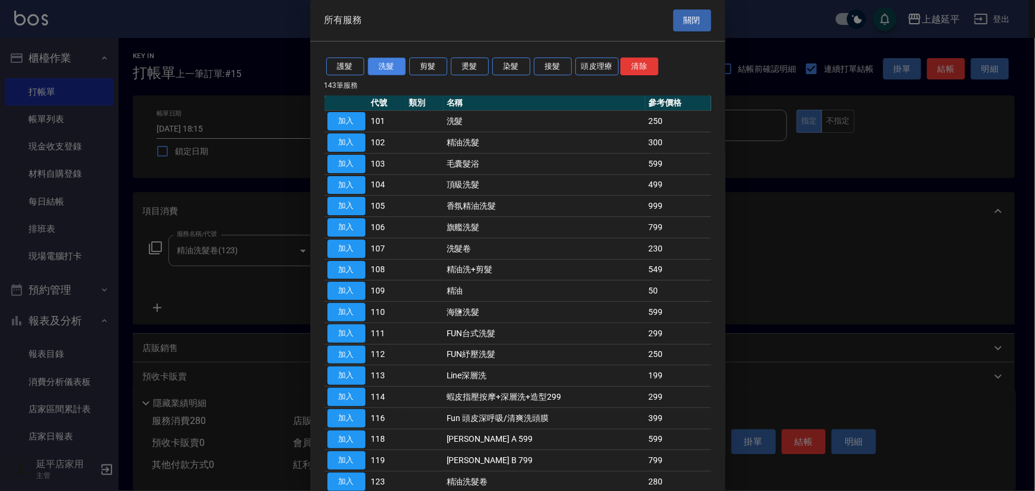
click at [373, 68] on button "洗髮" at bounding box center [387, 67] width 38 height 18
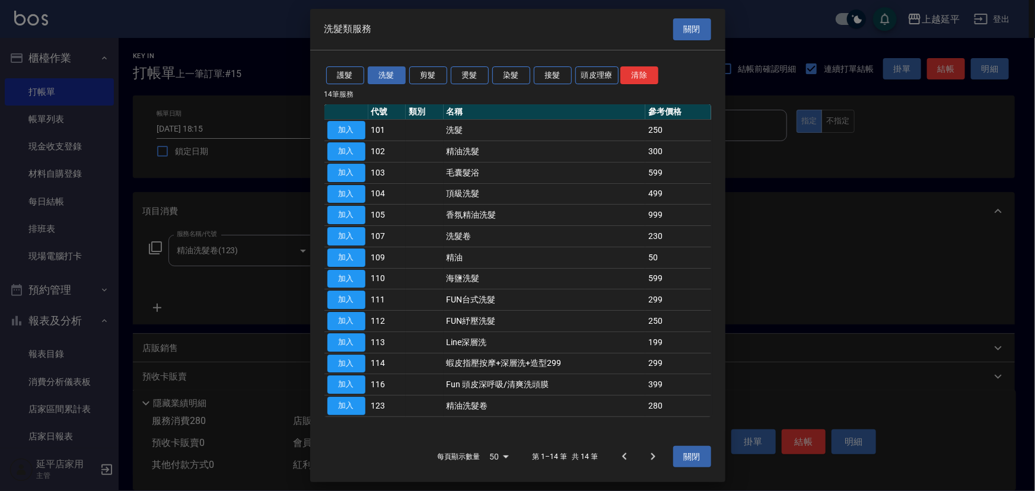
click at [347, 407] on button "加入" at bounding box center [346, 406] width 38 height 18
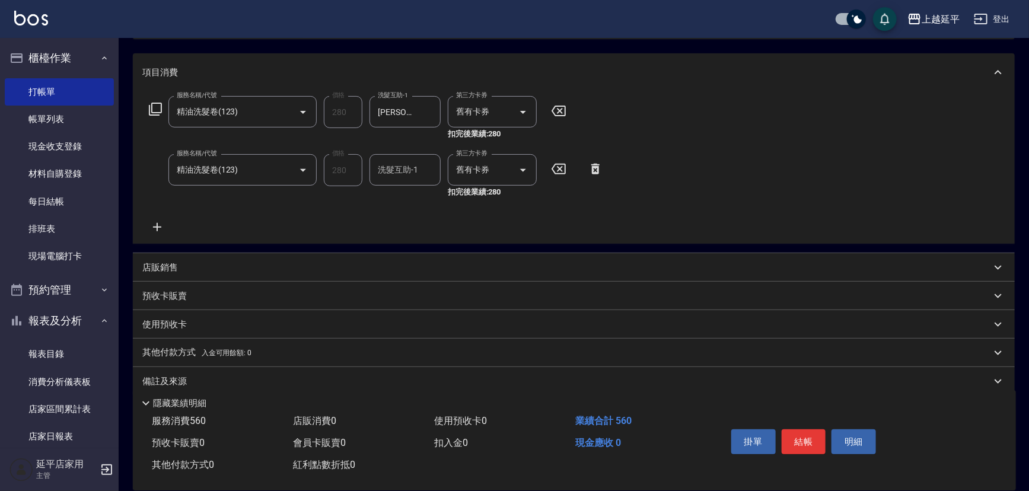
scroll to position [154, 0]
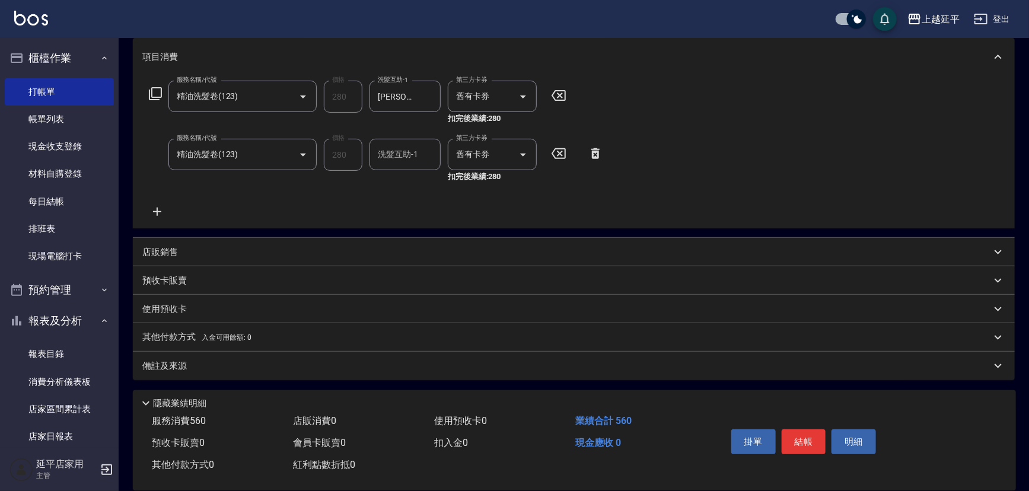
click at [176, 275] on p "預收卡販賣" at bounding box center [164, 281] width 44 height 12
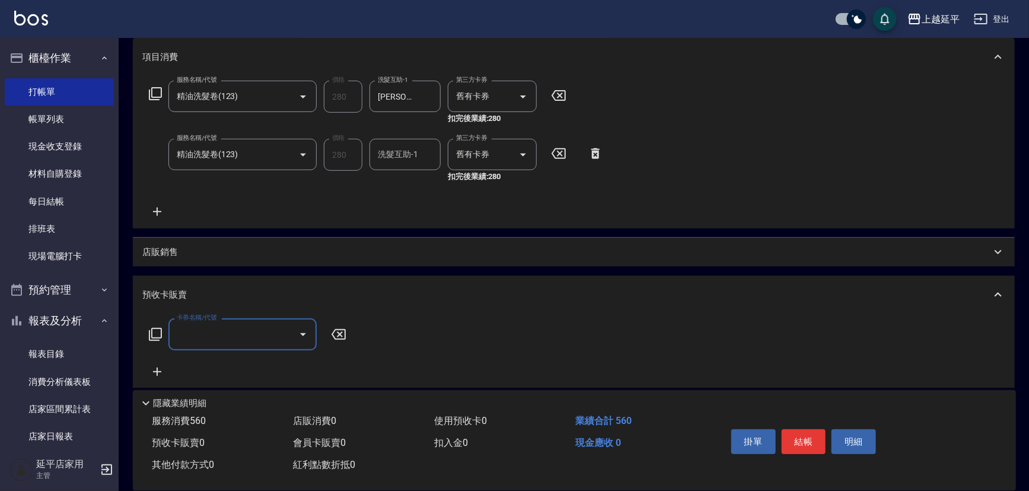
scroll to position [0, 0]
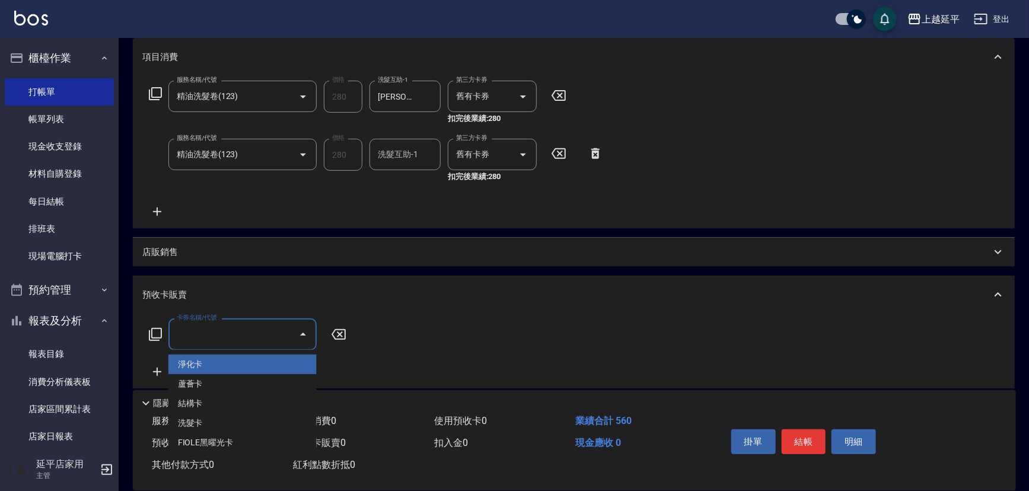
click at [194, 336] on input "卡券名稱/代號" at bounding box center [234, 334] width 120 height 21
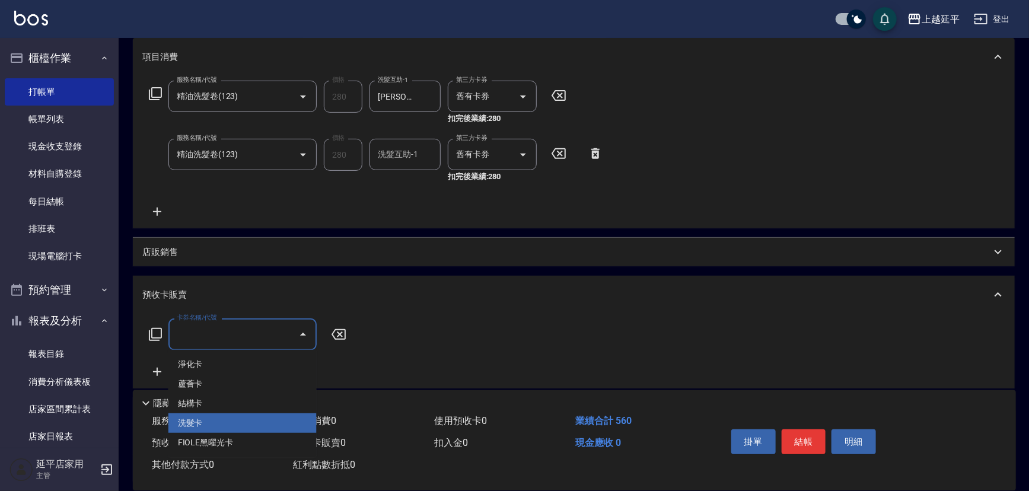
click at [206, 423] on span "洗髮卡" at bounding box center [242, 423] width 148 height 20
type input "洗髮卡(4)"
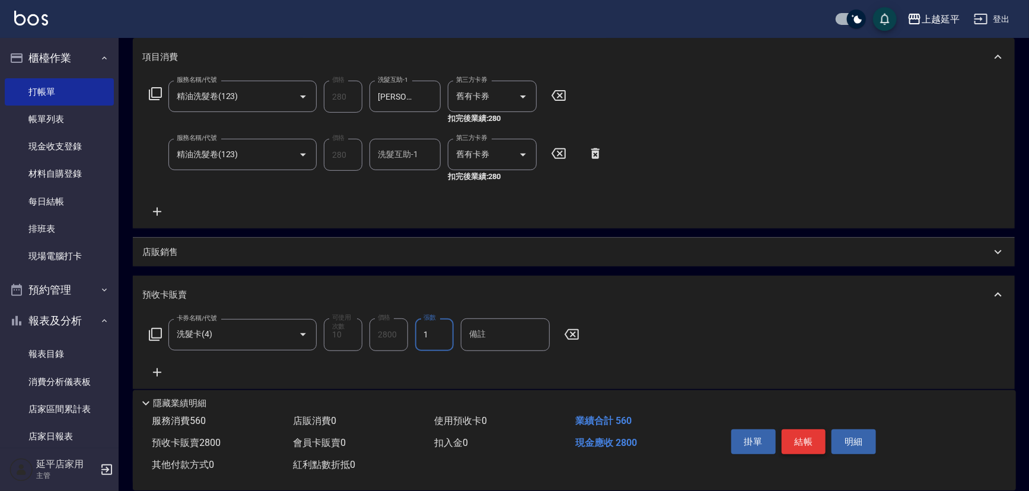
click at [815, 438] on button "結帳" at bounding box center [804, 442] width 44 height 25
type input "[DATE] 18:30"
